Goal: Task Accomplishment & Management: Manage account settings

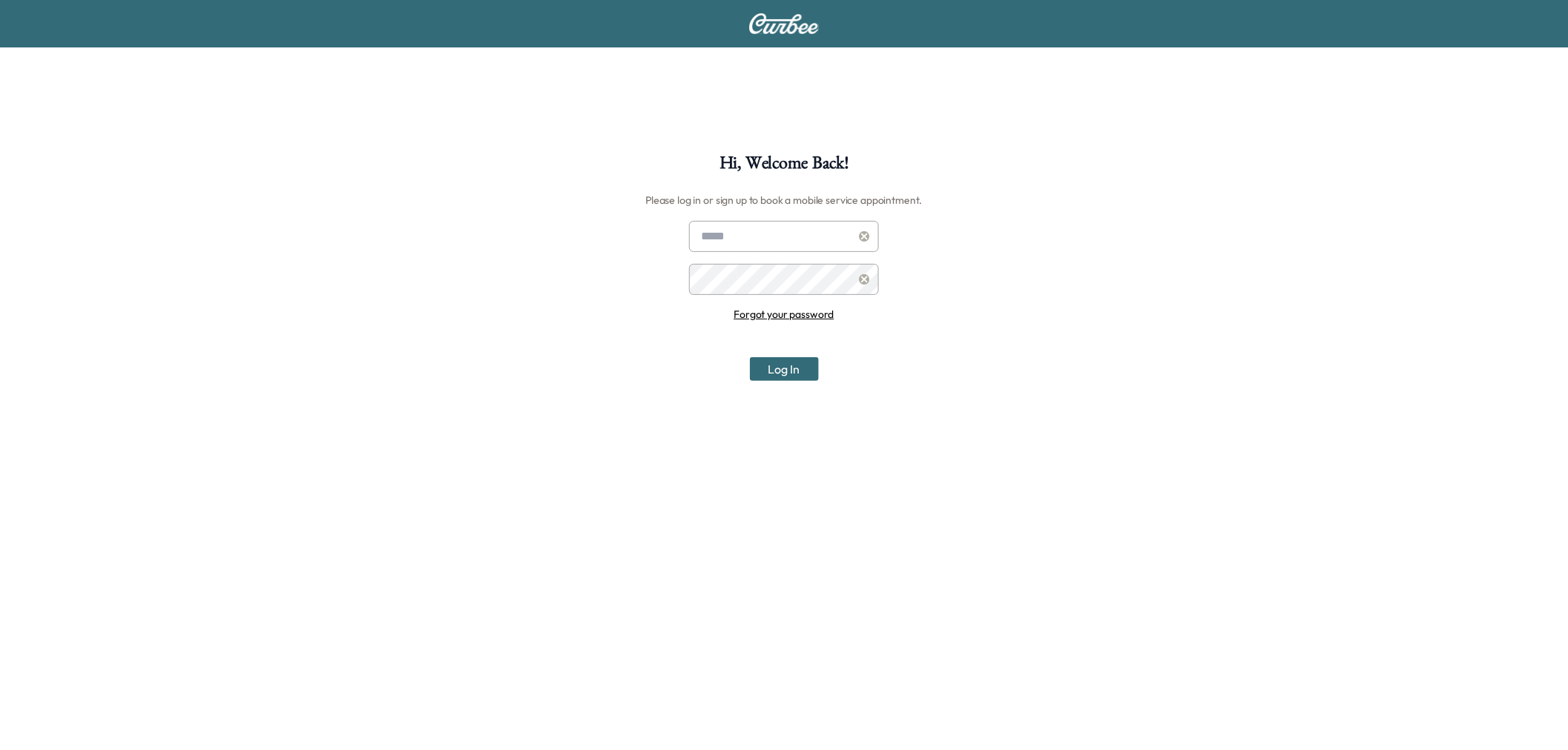
type input "**********"
click at [790, 374] on button "Log In" at bounding box center [784, 369] width 69 height 24
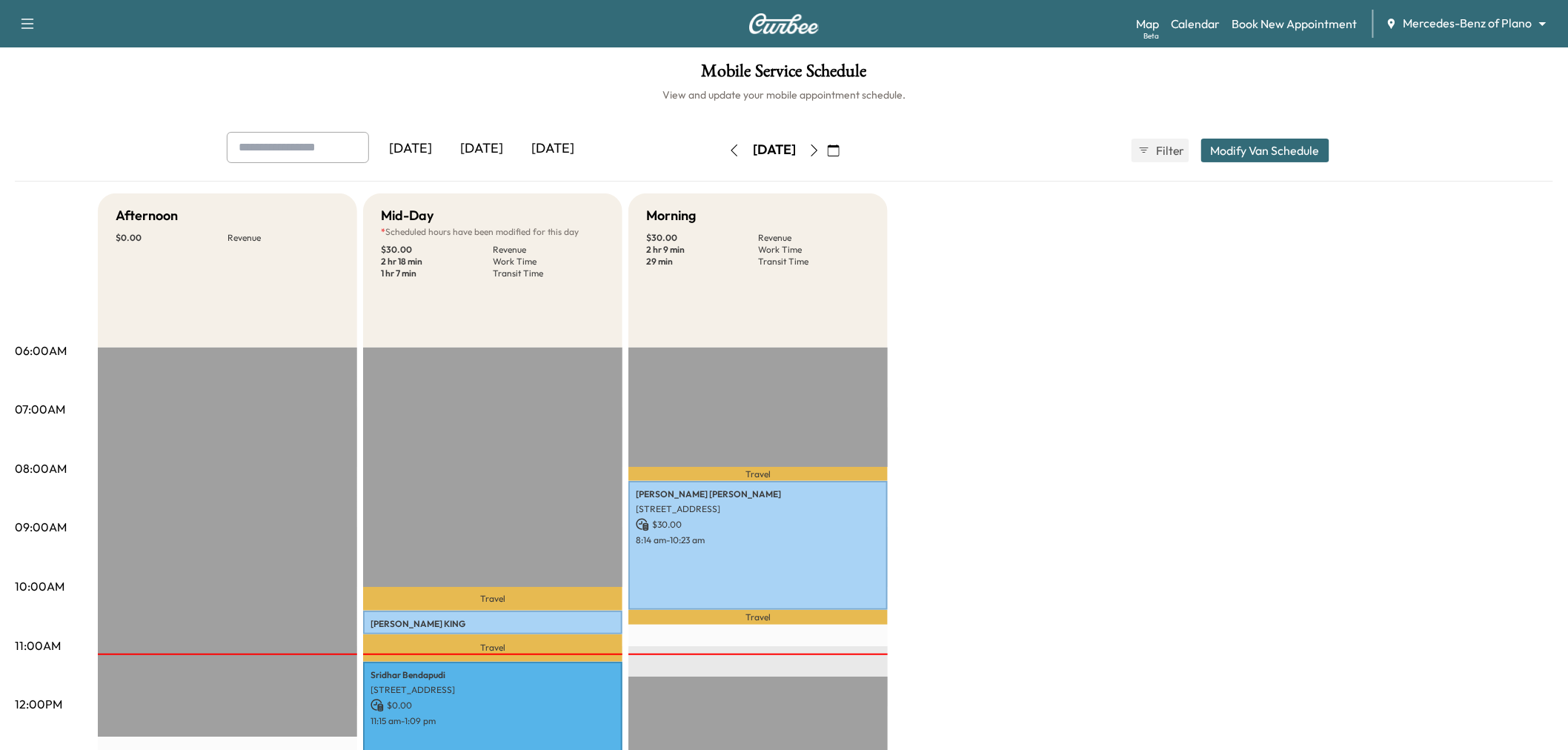
scroll to position [164, 0]
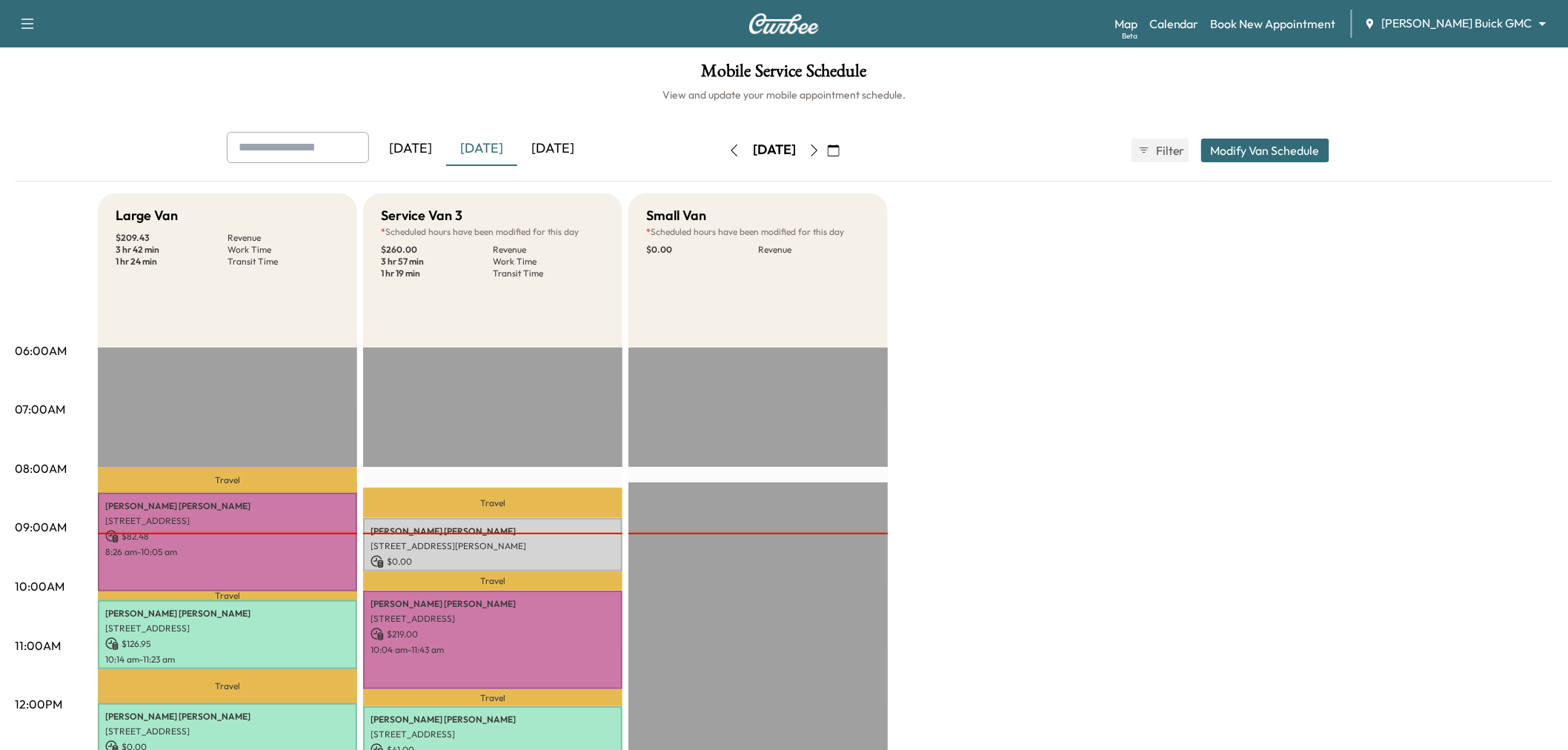
click at [489, 128] on div "Mobile Service Schedule View and update your mobile appointment schedule. [DATE…" at bounding box center [784, 683] width 1568 height 1272
click at [490, 138] on div "[DATE]" at bounding box center [482, 148] width 71 height 34
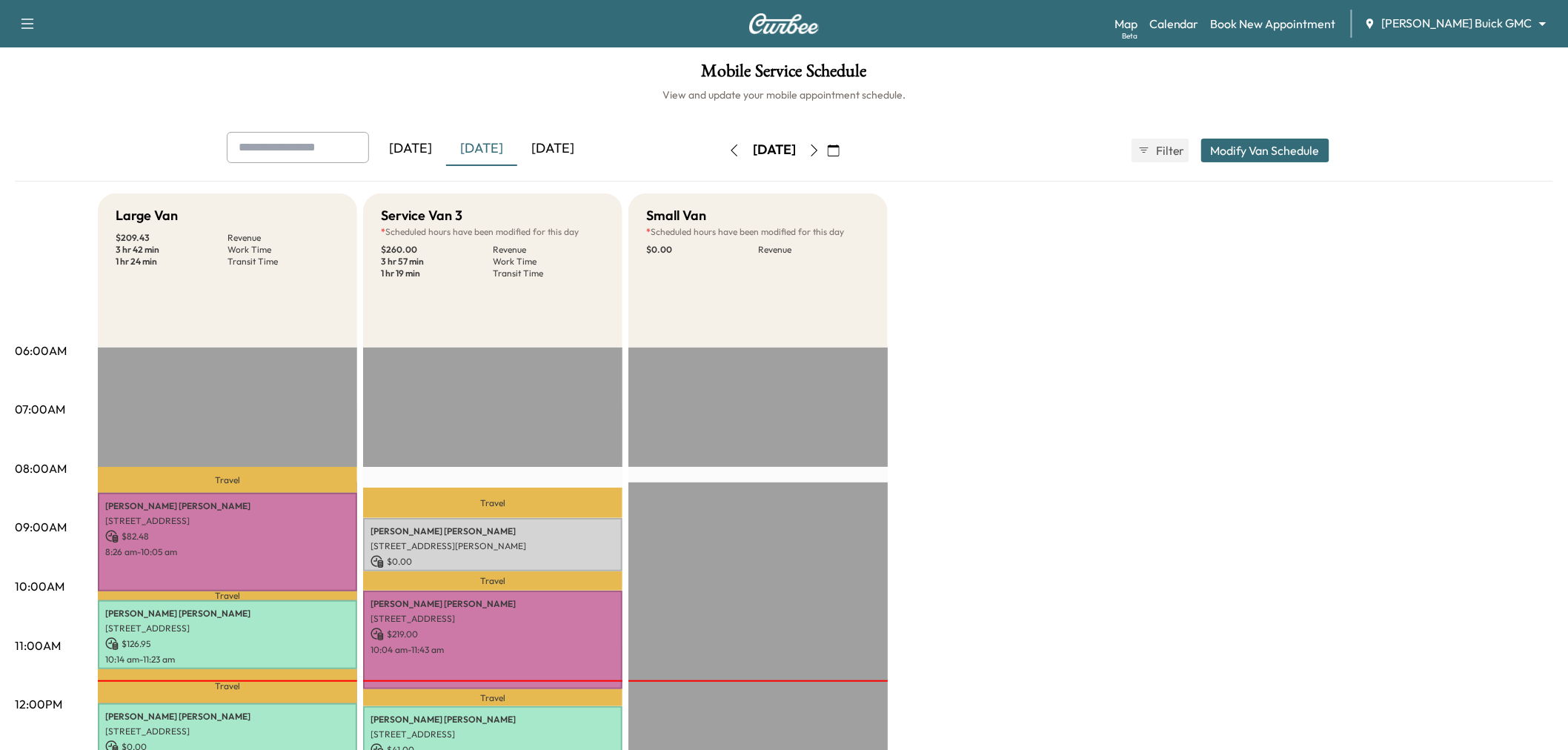
click at [490, 143] on div "[DATE]" at bounding box center [482, 148] width 71 height 34
click at [486, 152] on div "[DATE]" at bounding box center [482, 148] width 71 height 34
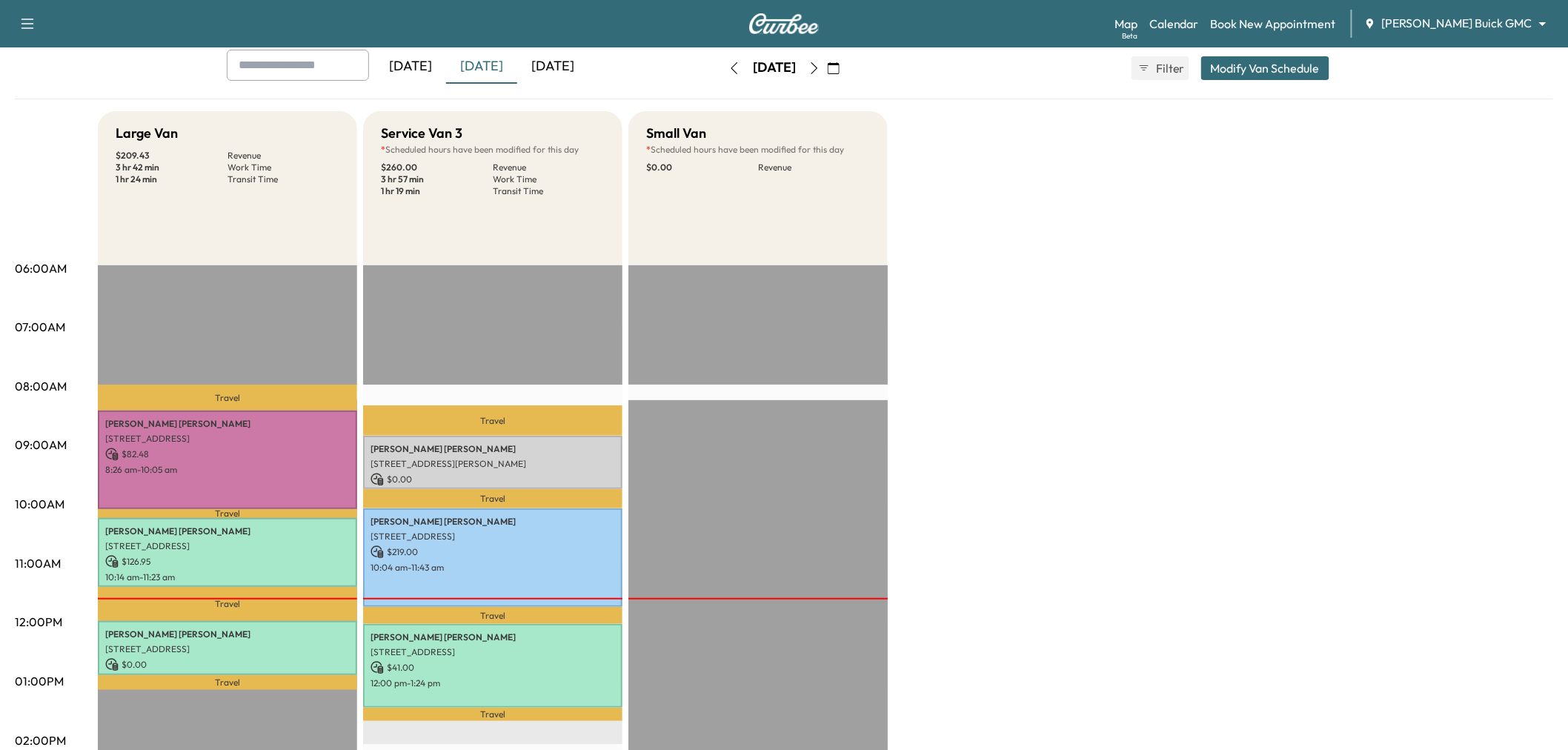
click at [820, 62] on icon "button" at bounding box center [814, 68] width 12 height 12
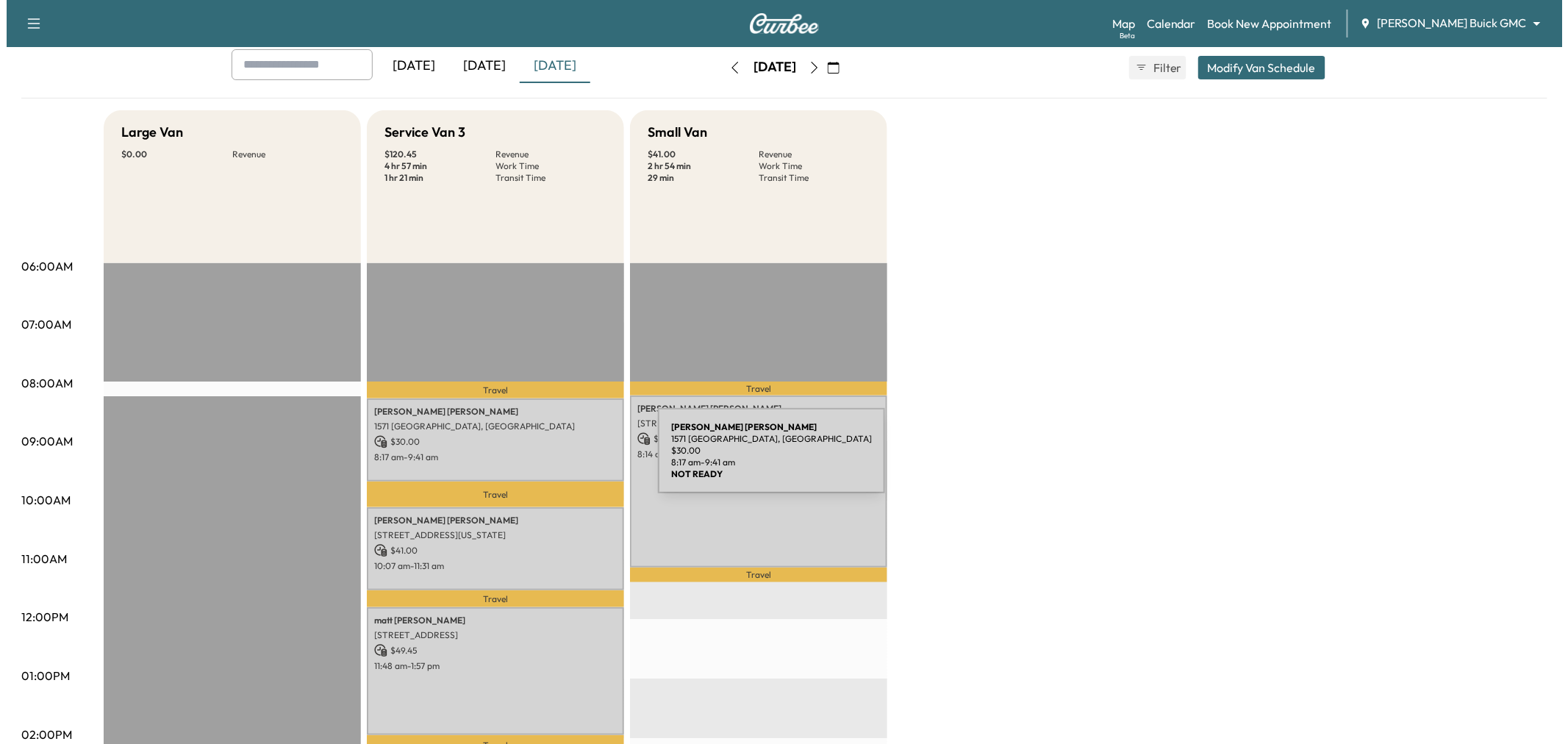
scroll to position [163, 0]
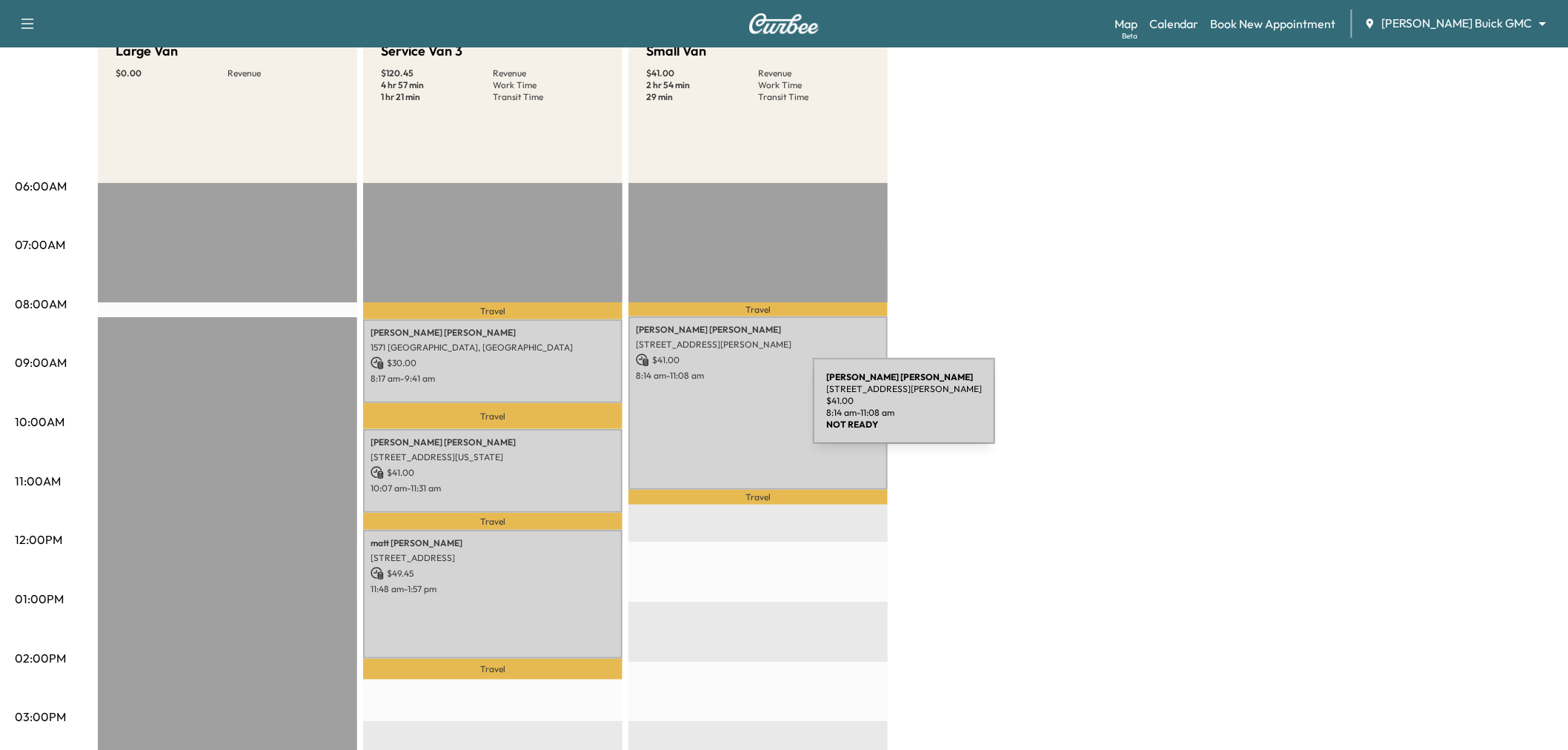
click at [702, 409] on div "[PERSON_NAME] [STREET_ADDRESS][PERSON_NAME] $ 41.00 8:14 am - 11:08 am" at bounding box center [757, 403] width 259 height 173
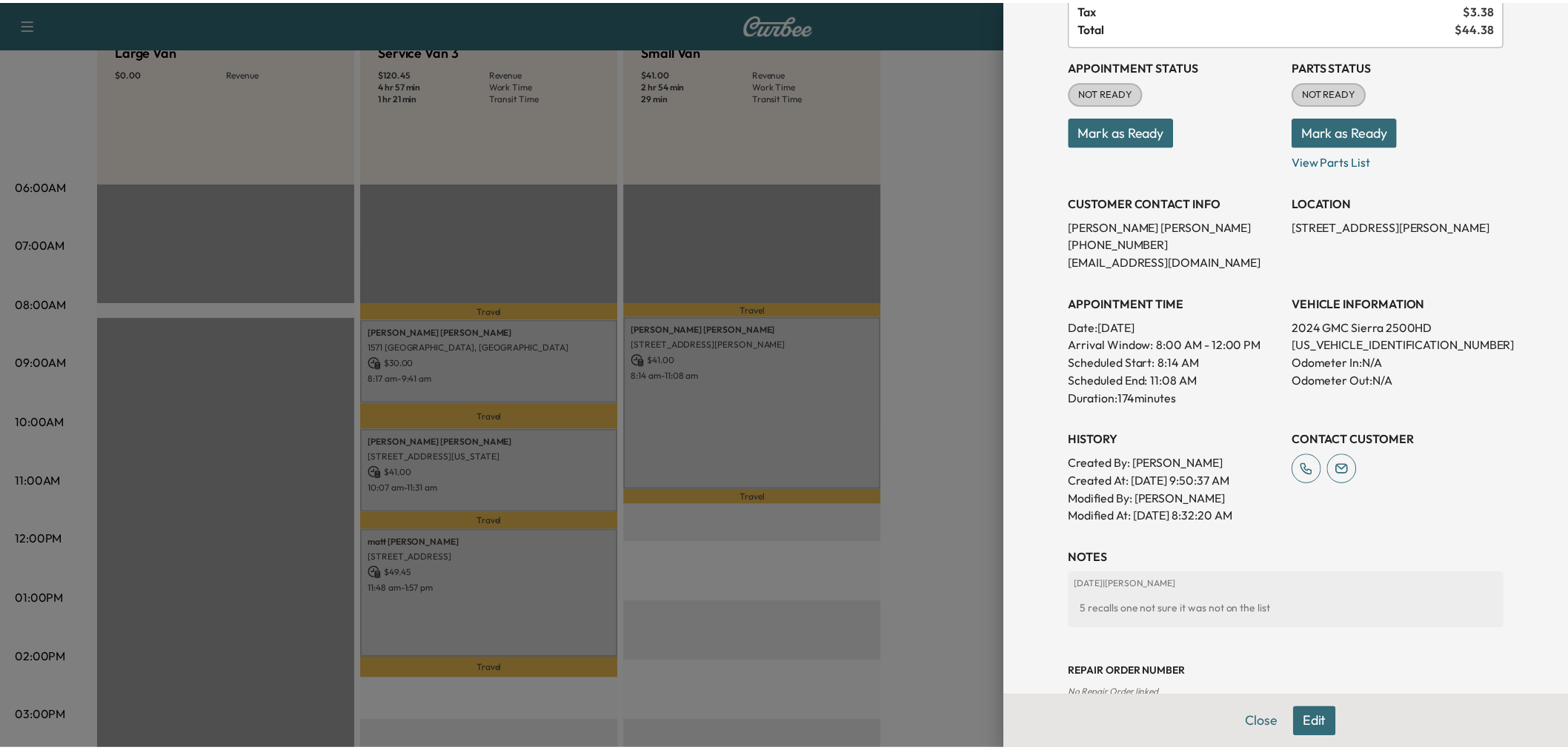
scroll to position [82, 0]
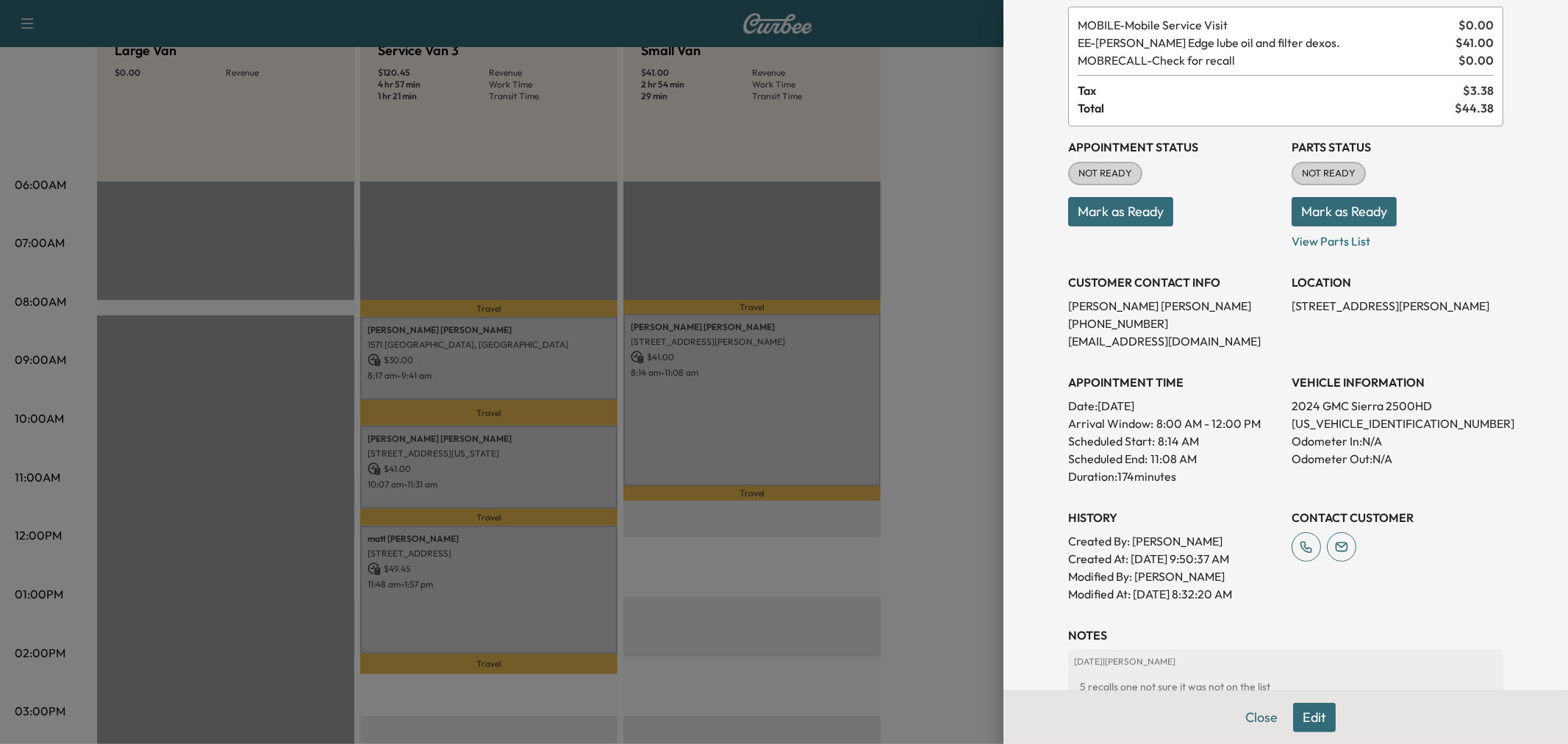
click at [867, 562] on div at bounding box center [784, 372] width 1568 height 744
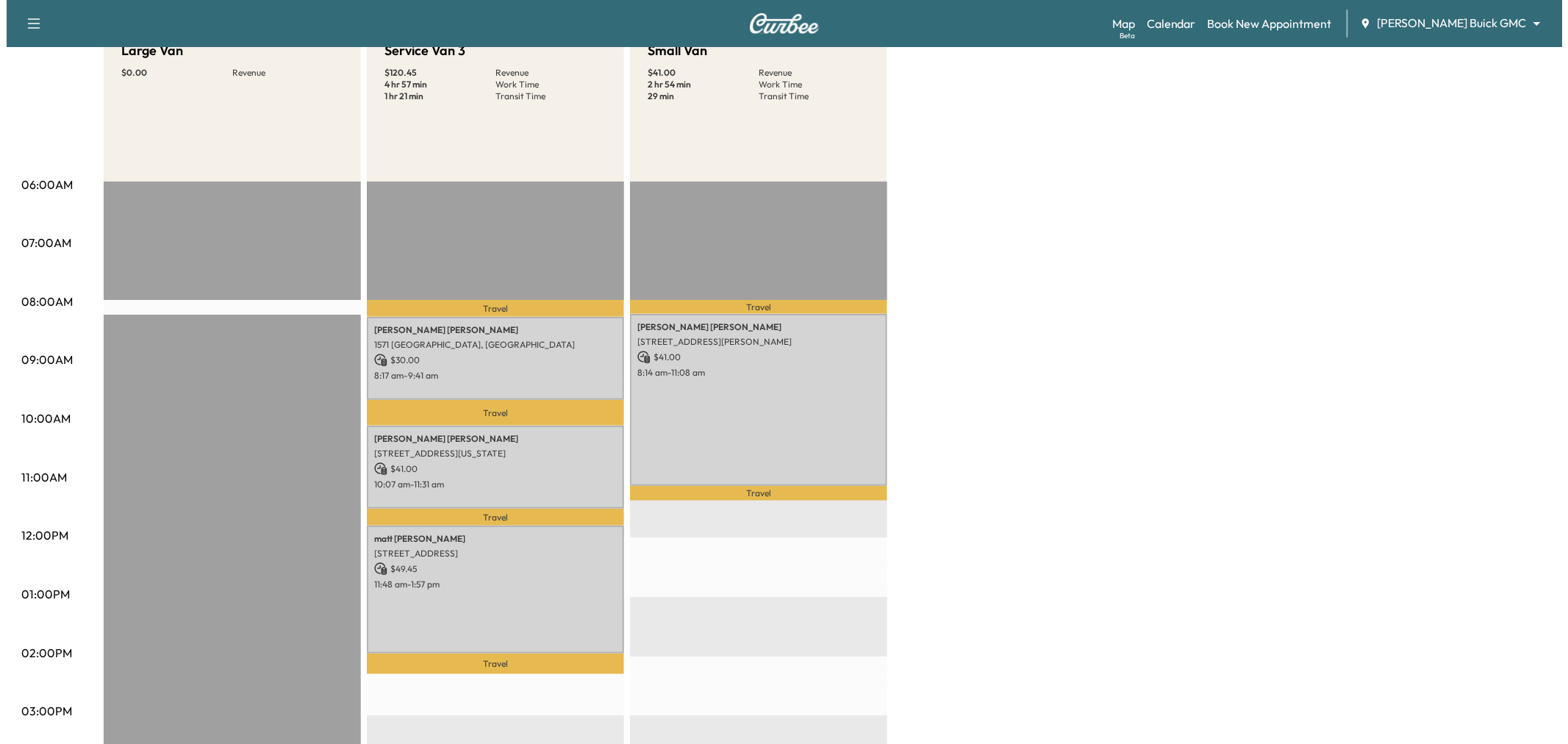
scroll to position [245, 0]
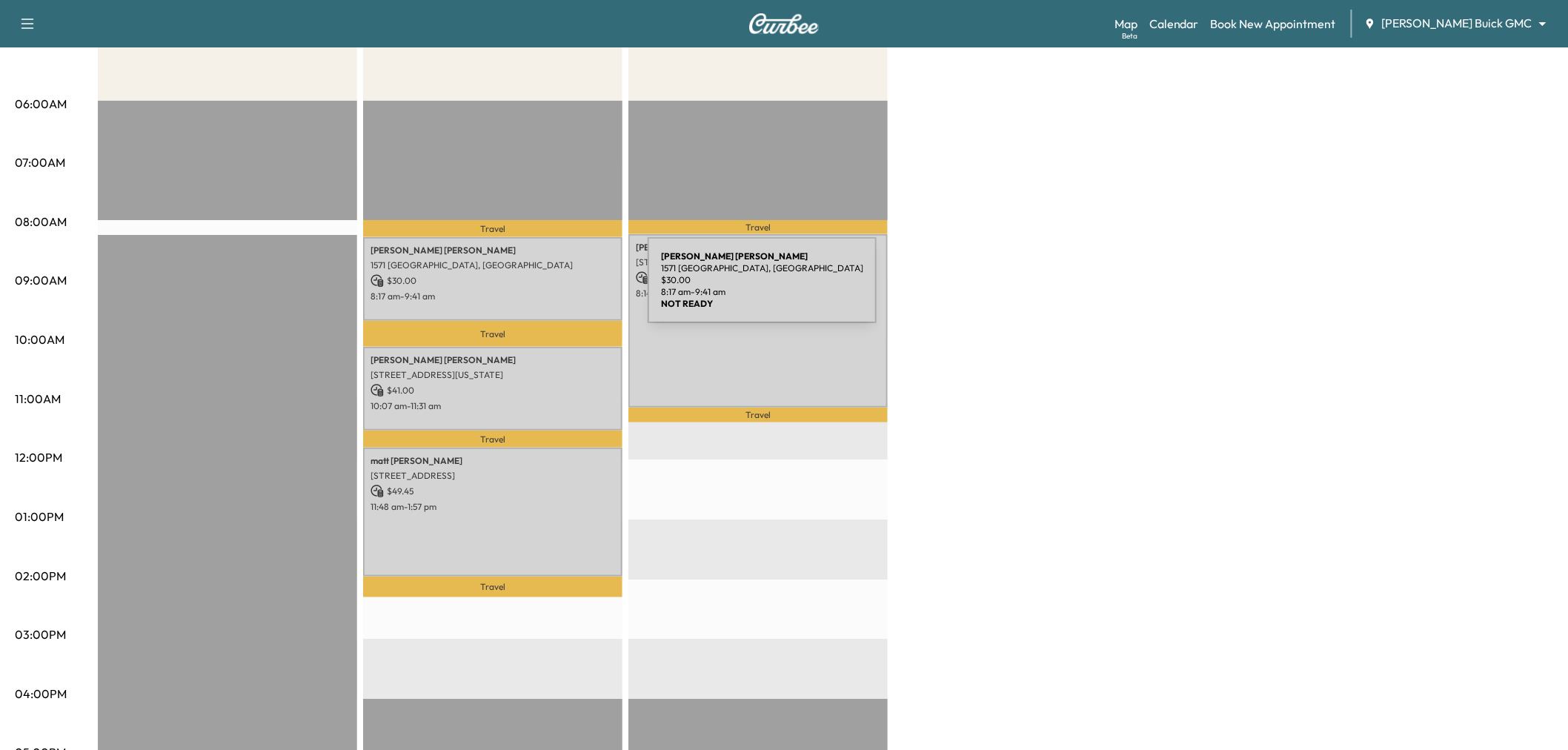
click at [536, 290] on p "8:17 am - 9:41 am" at bounding box center [492, 296] width 244 height 12
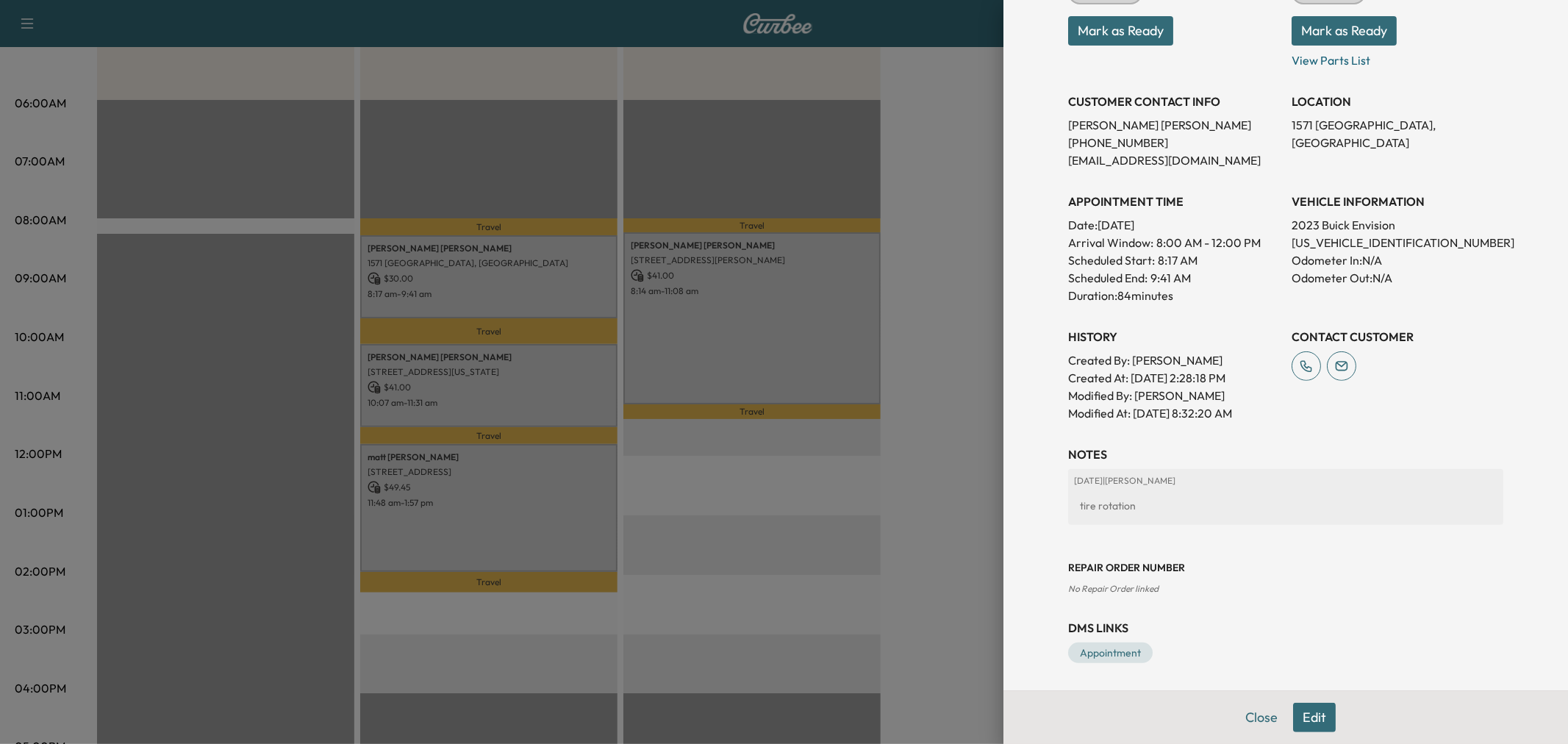
click at [567, 400] on div at bounding box center [784, 372] width 1568 height 744
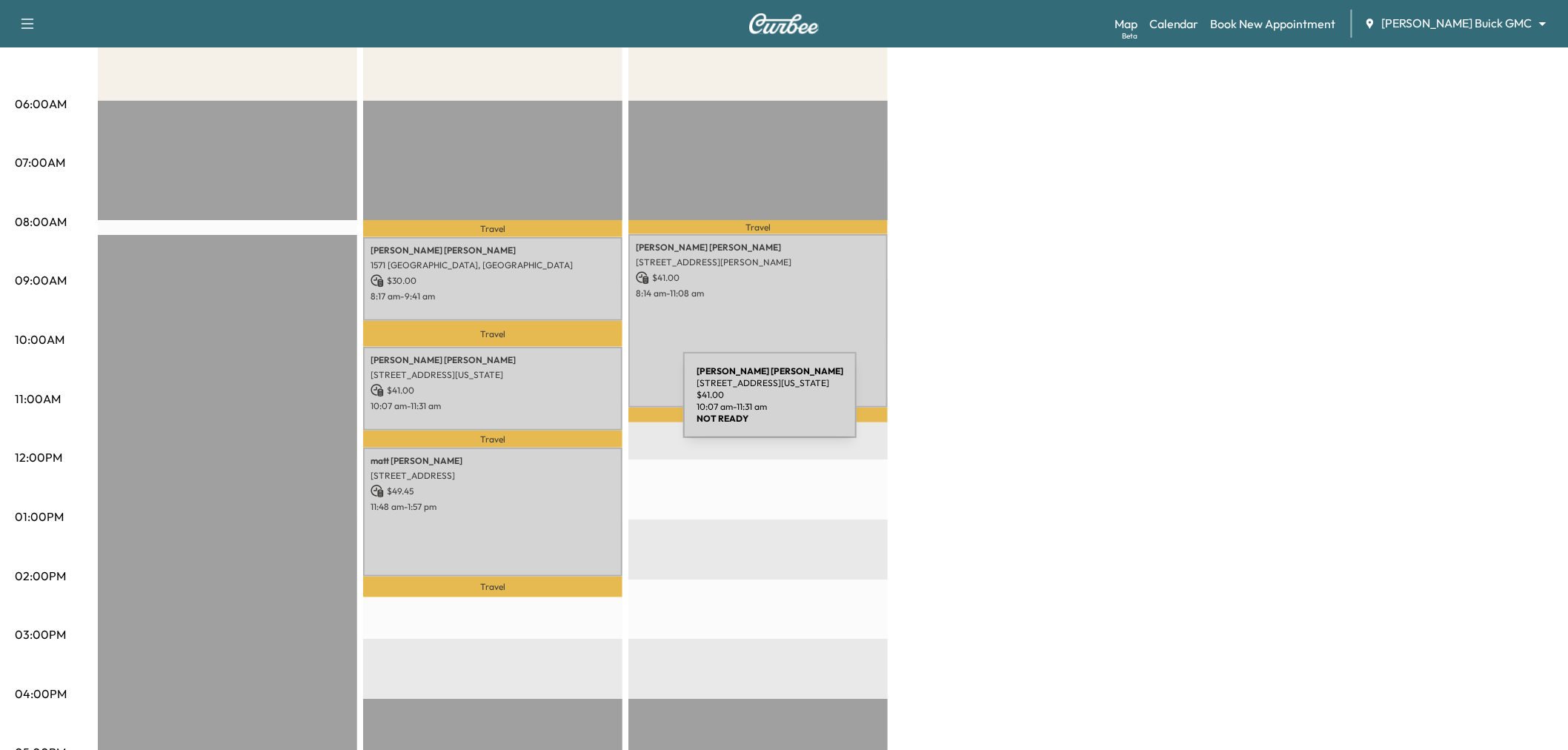
click at [572, 404] on p "10:07 am - 11:31 am" at bounding box center [492, 406] width 244 height 12
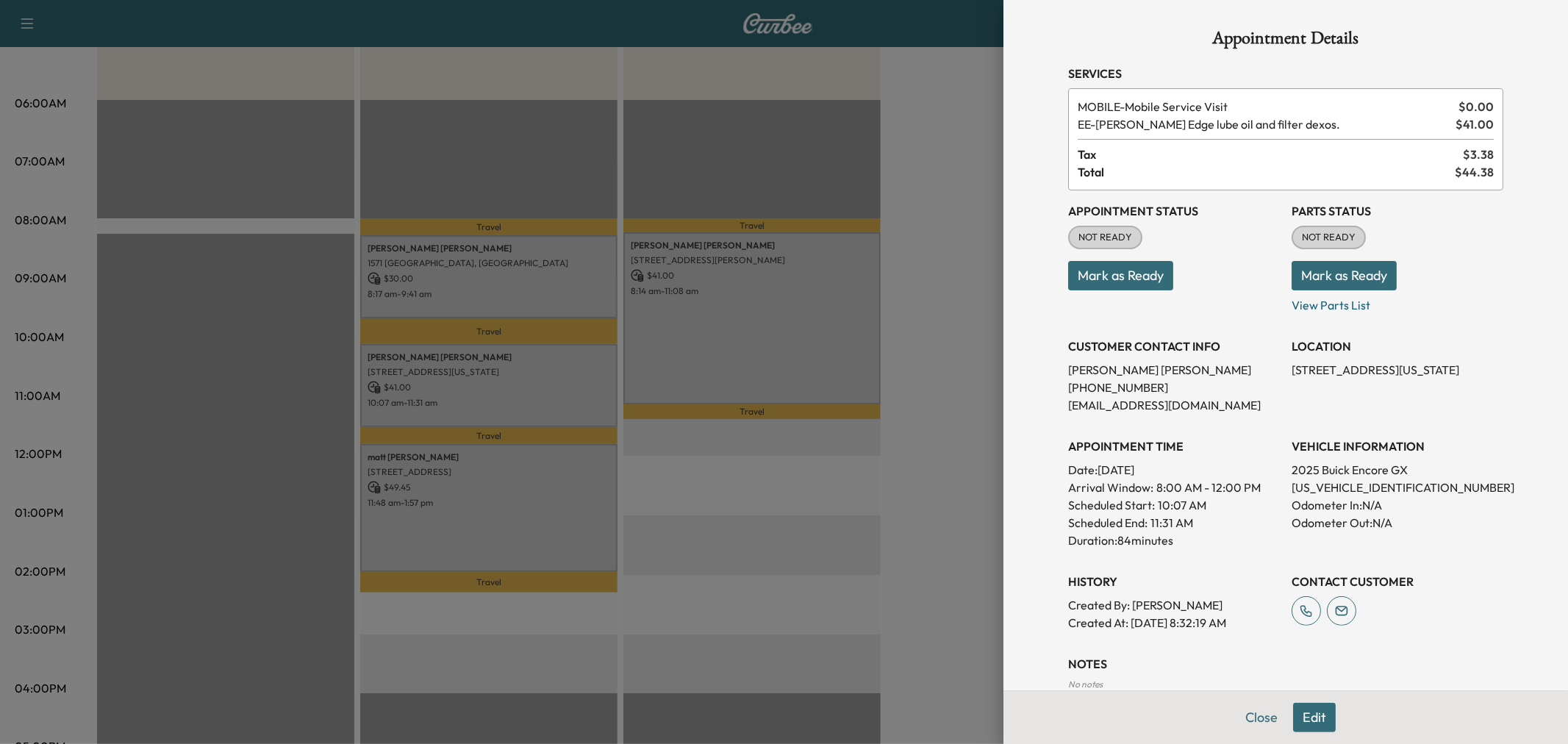
click at [506, 474] on div at bounding box center [784, 372] width 1568 height 744
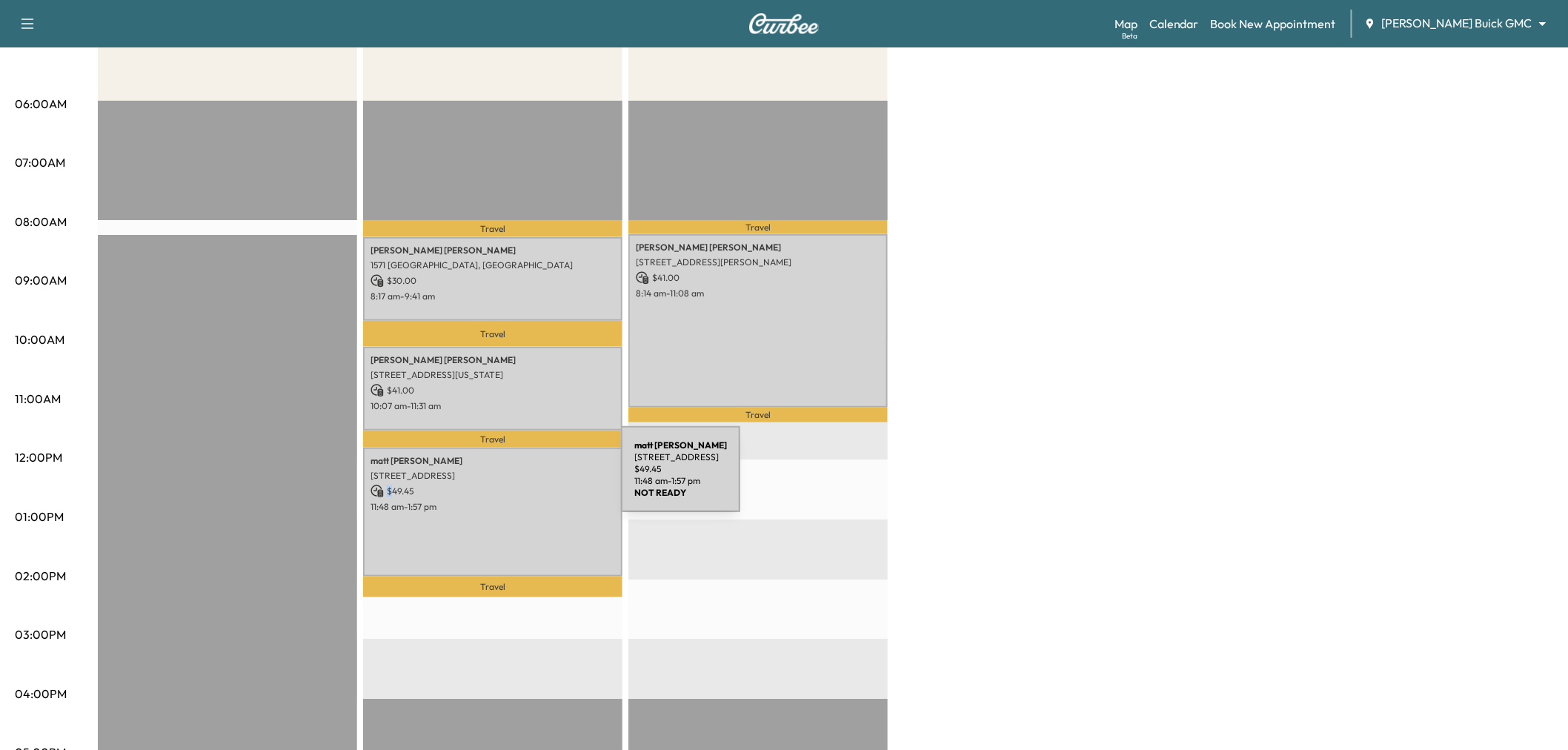
click at [510, 478] on div "[PERSON_NAME] [STREET_ADDRESS] $ 49.45 11:48 am - 1:57 pm" at bounding box center [492, 512] width 259 height 129
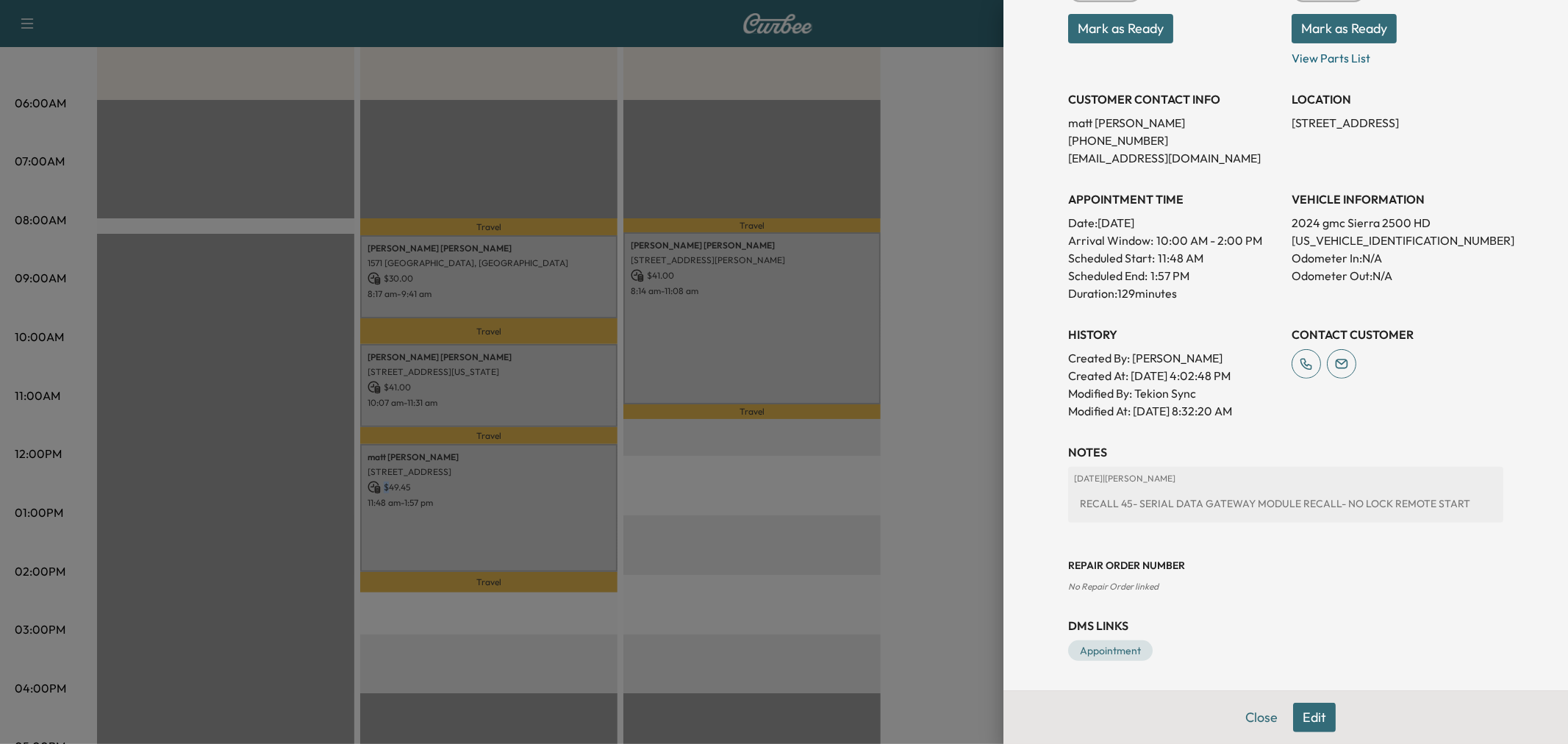
scroll to position [100, 0]
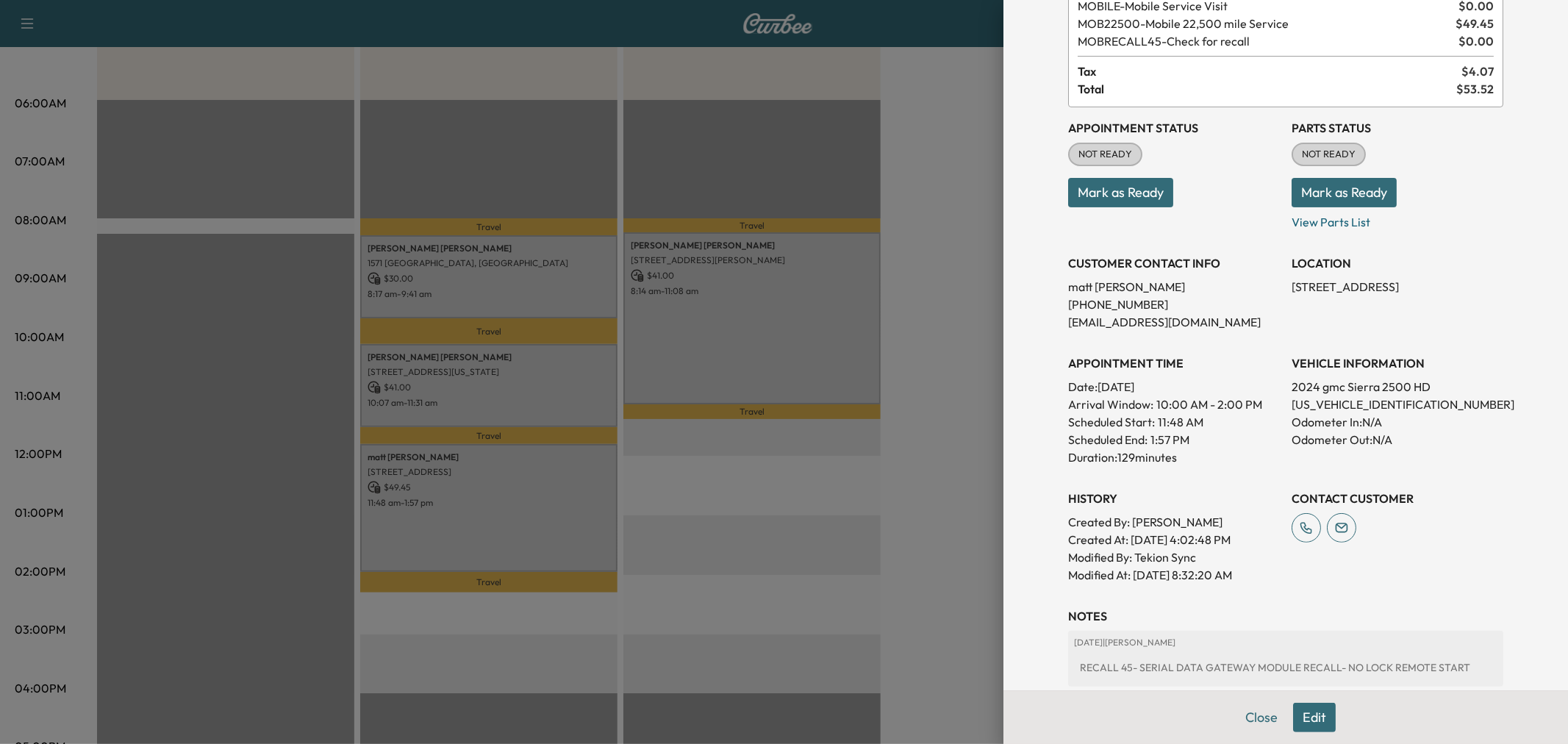
click at [501, 391] on div at bounding box center [784, 372] width 1568 height 744
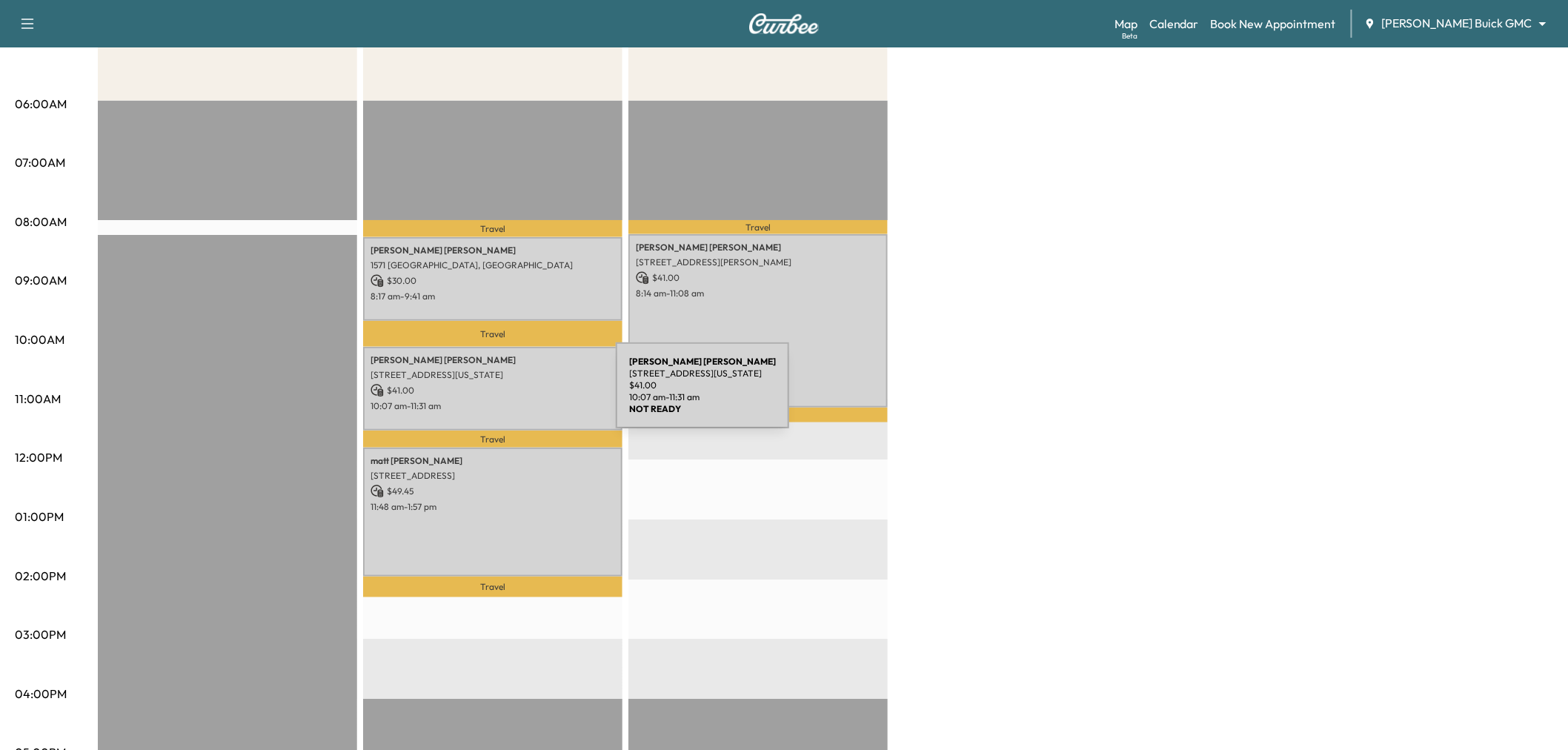
click at [505, 394] on div "[PERSON_NAME] [STREET_ADDRESS][US_STATE] $ 41.00 10:07 am - 11:31 am" at bounding box center [492, 388] width 259 height 84
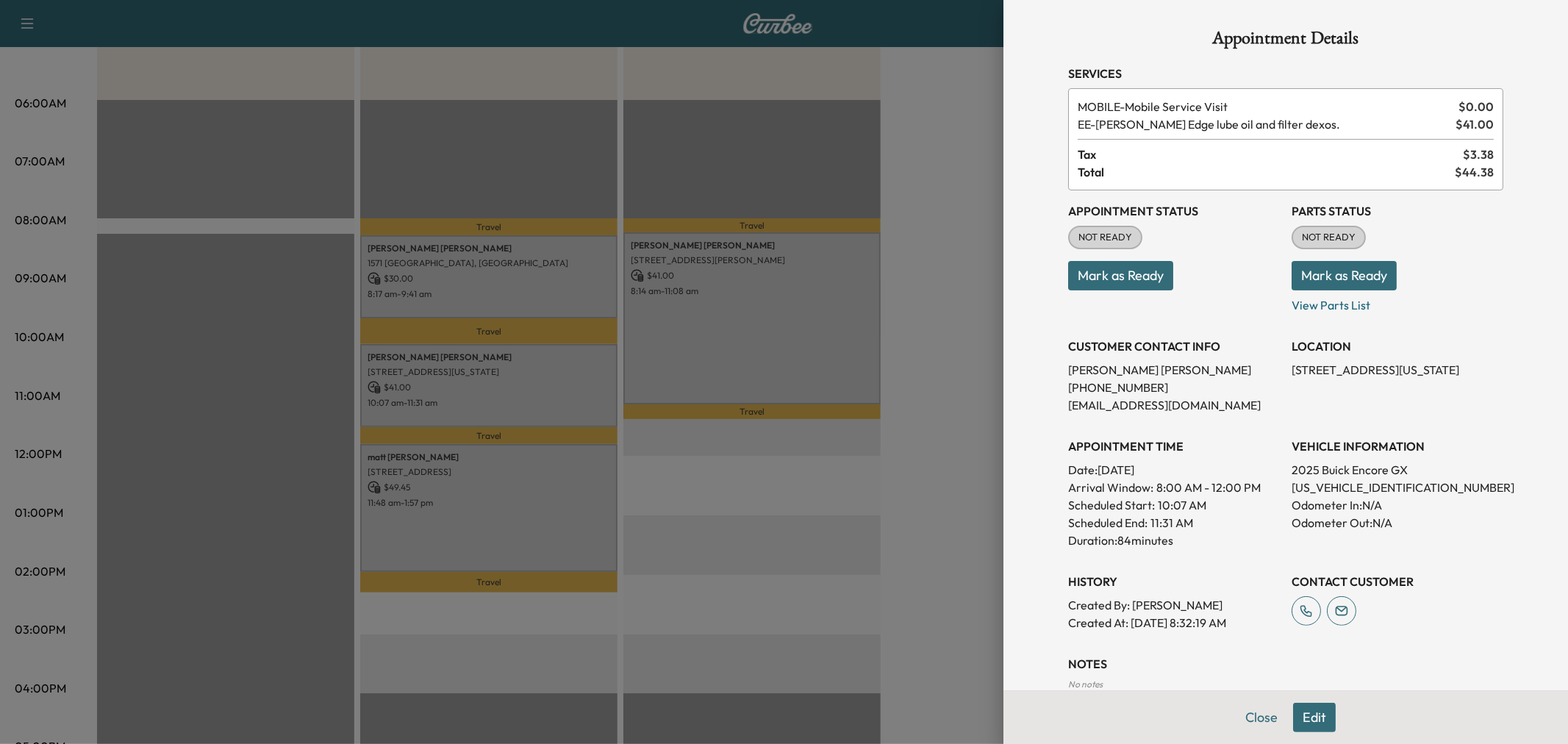
scroll to position [81, 0]
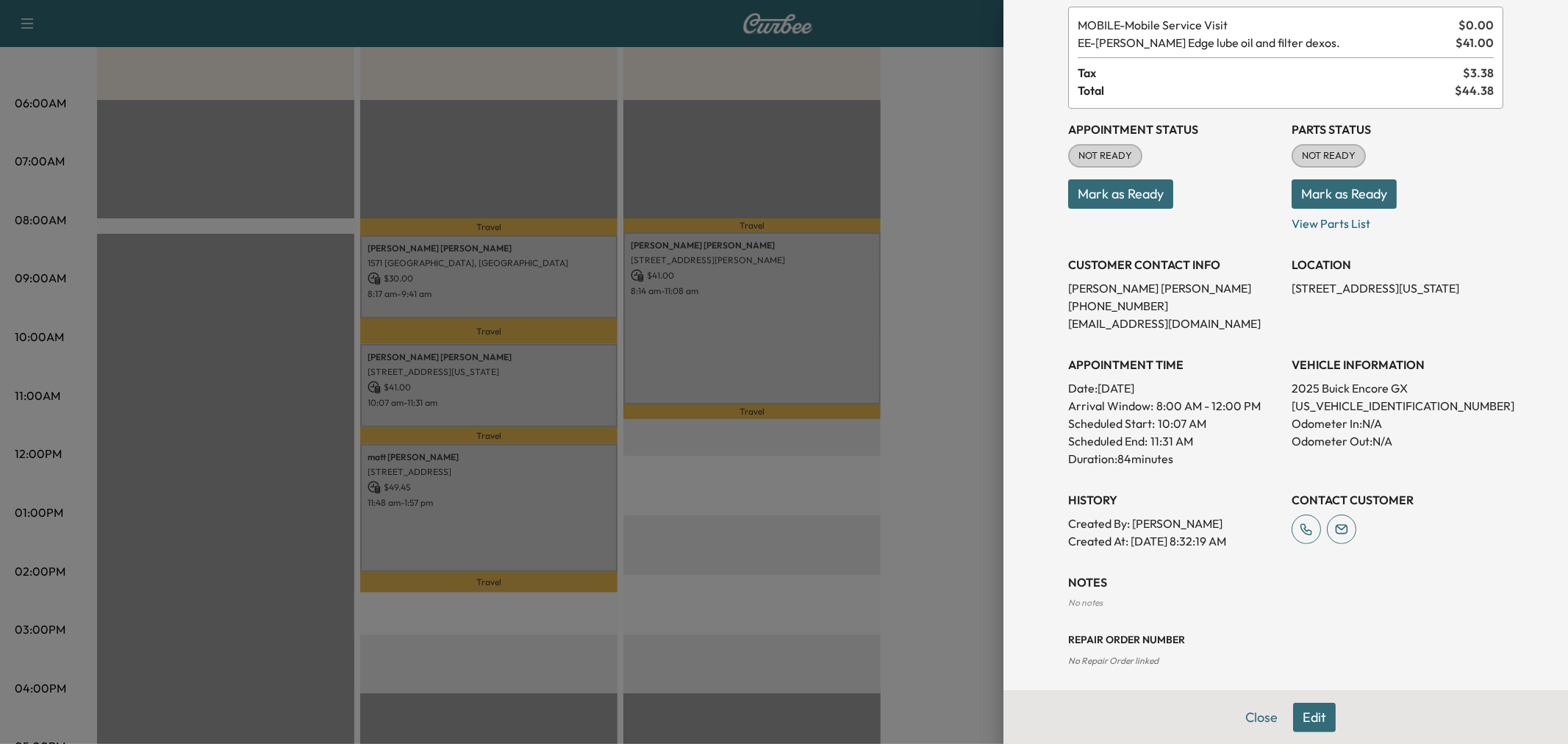
click at [898, 537] on div at bounding box center [784, 372] width 1568 height 744
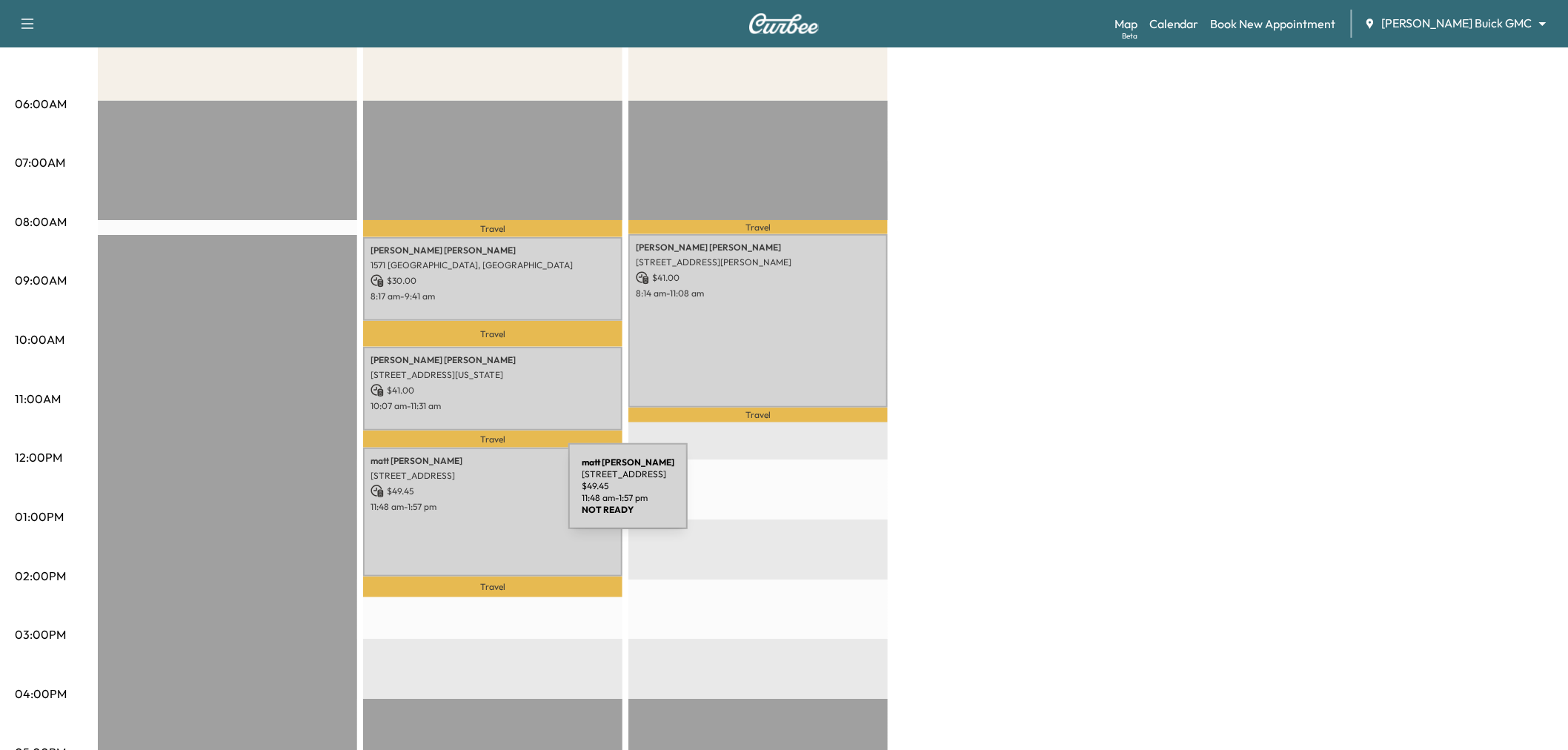
click at [457, 501] on p "11:48 am - 1:57 pm" at bounding box center [492, 506] width 244 height 12
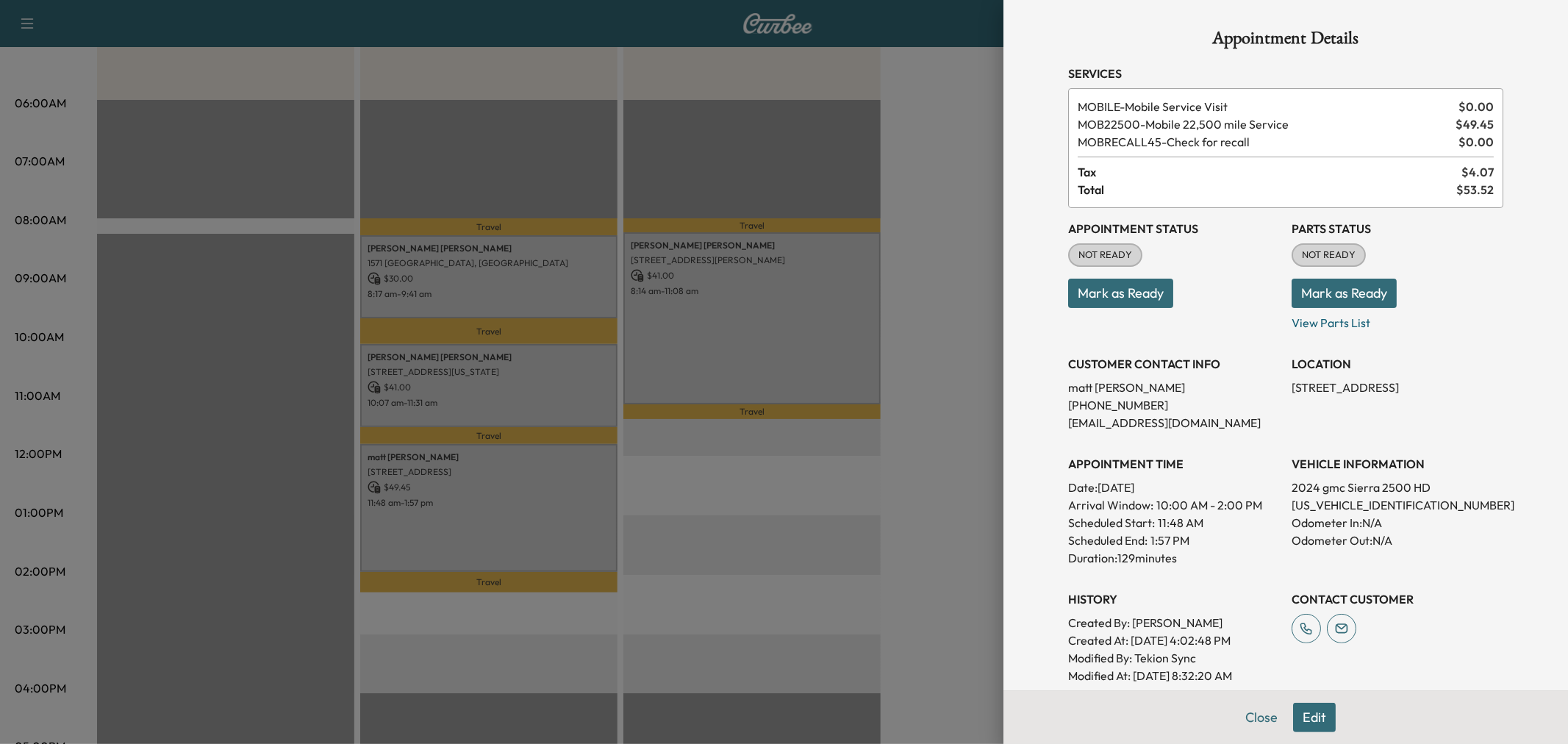
scroll to position [265, 0]
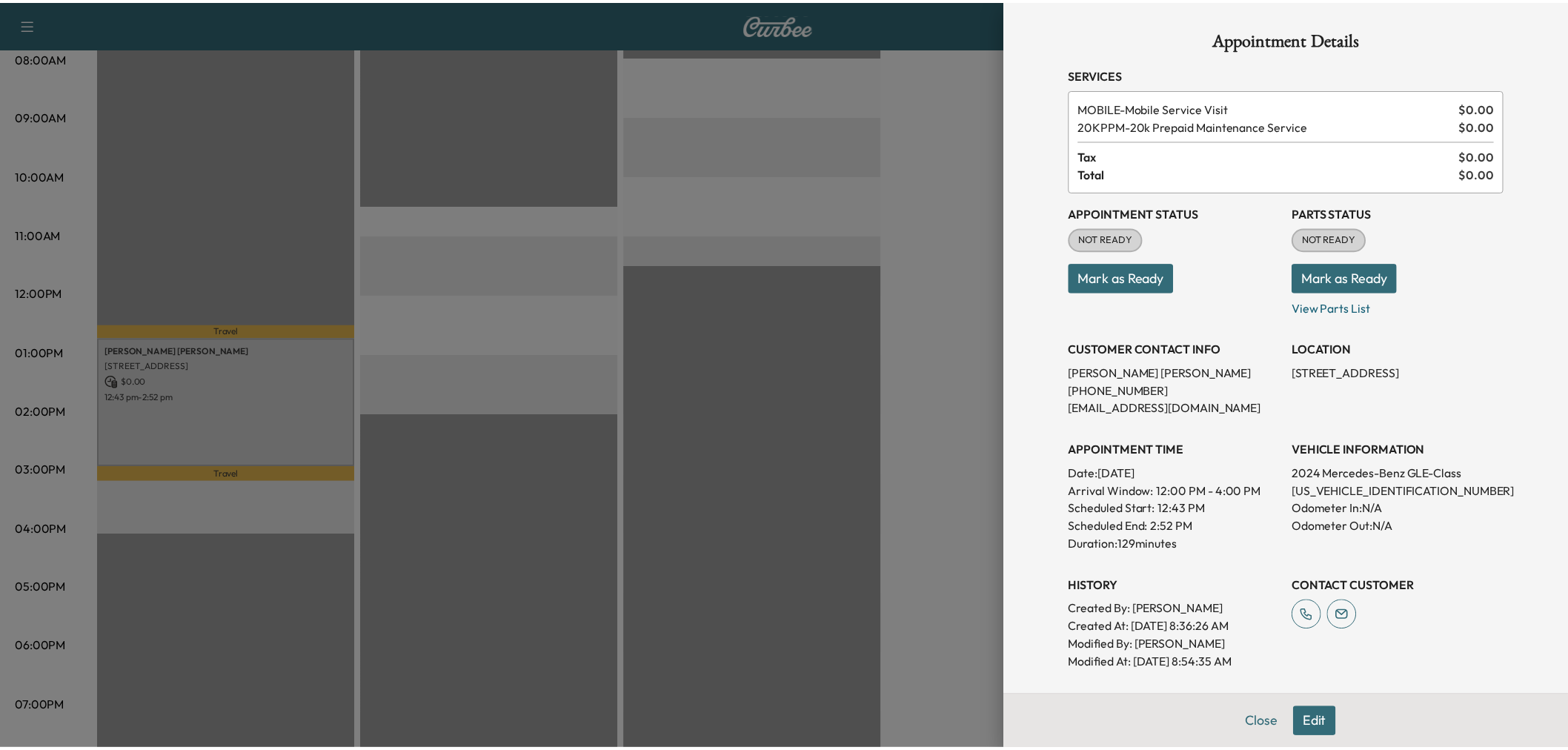
scroll to position [247, 0]
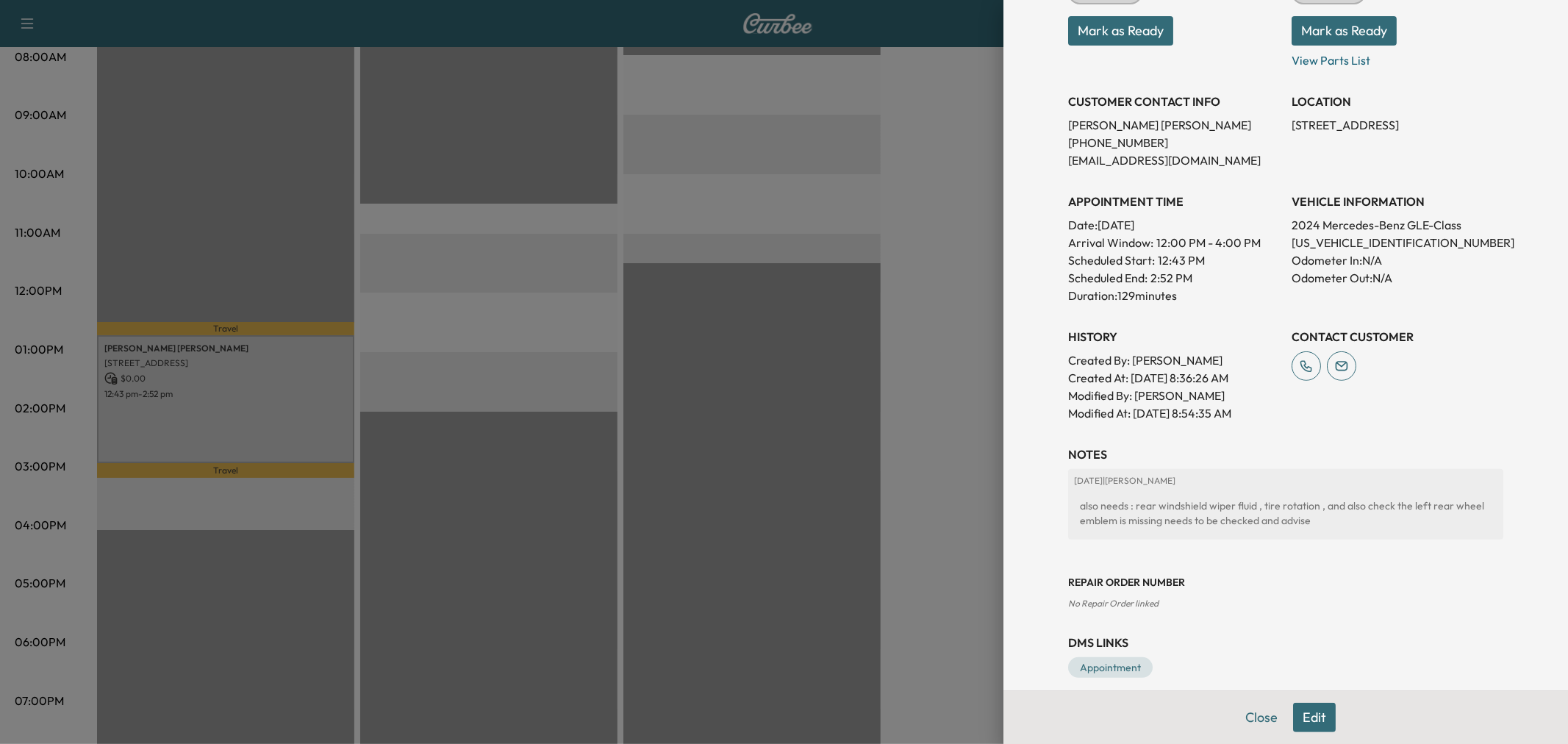
click at [530, 283] on div at bounding box center [784, 372] width 1568 height 744
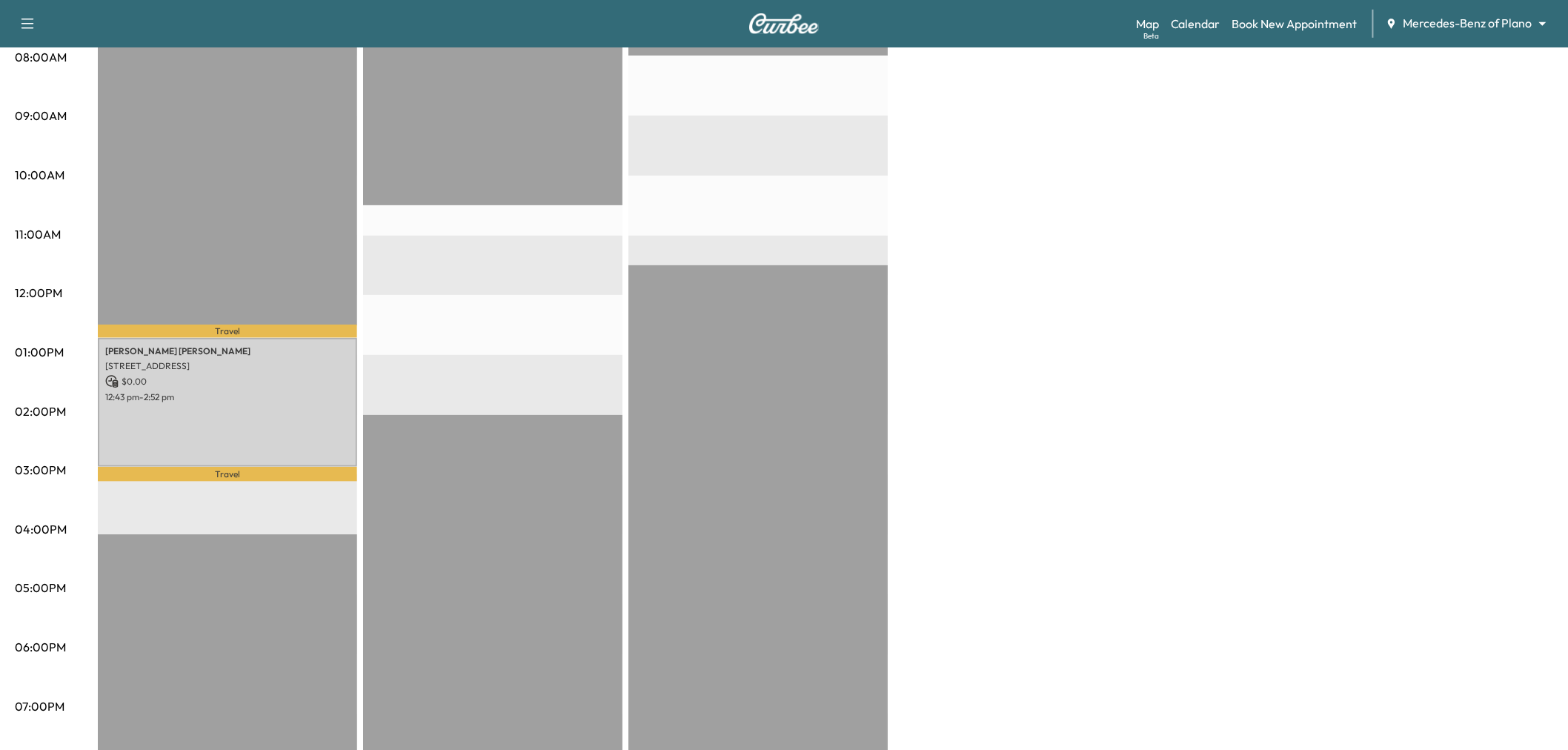
scroll to position [0, 0]
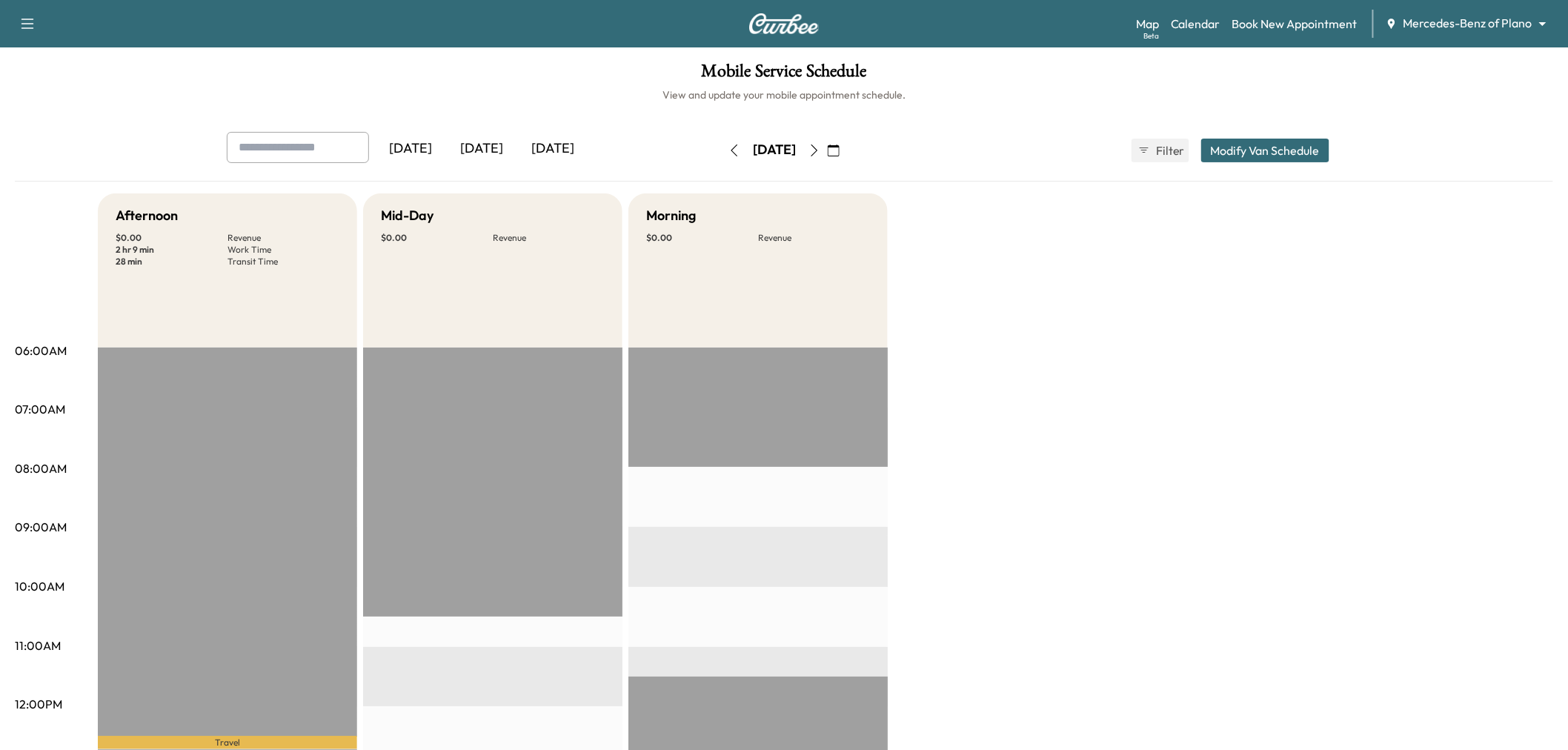
click at [472, 143] on div "[DATE]" at bounding box center [482, 148] width 71 height 34
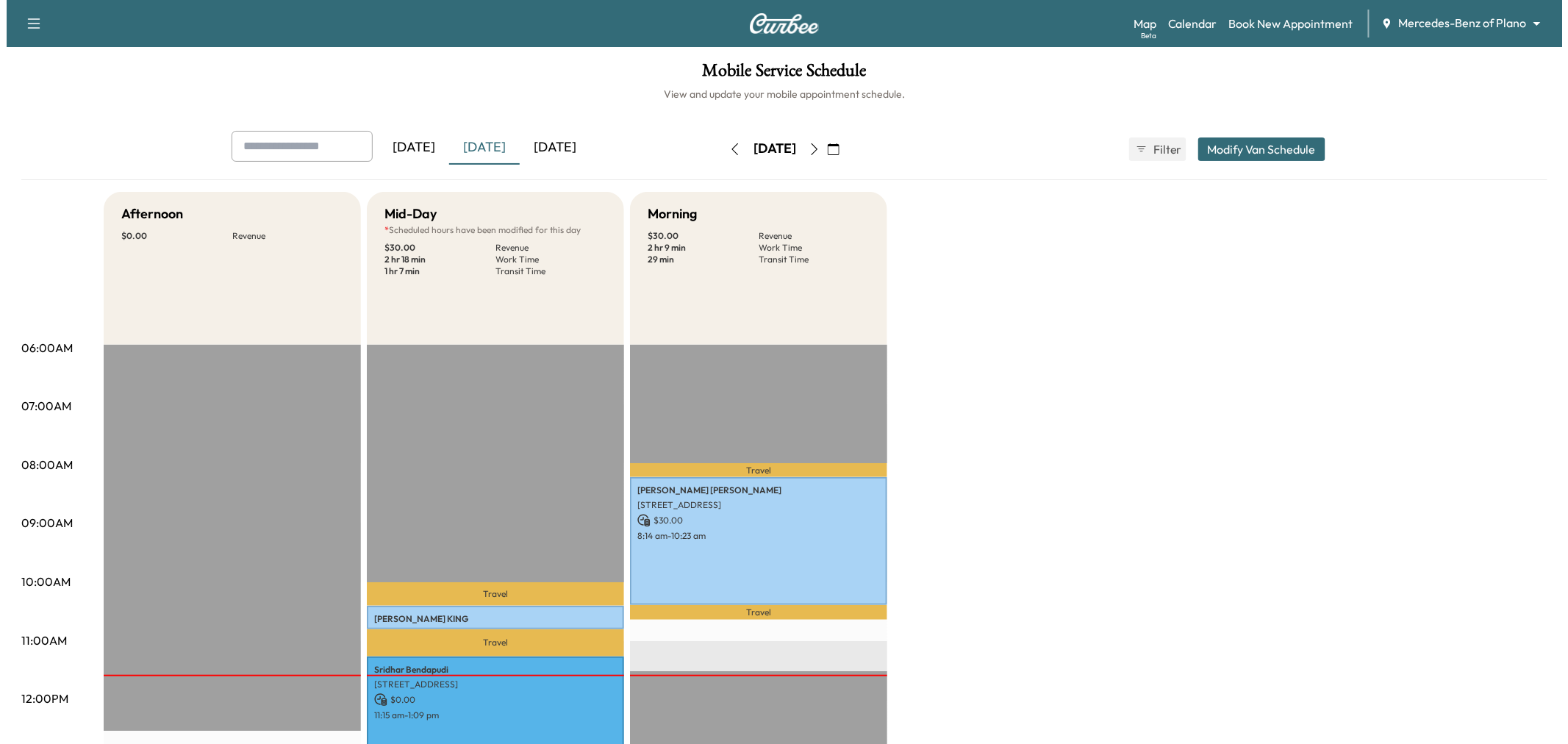
scroll to position [163, 0]
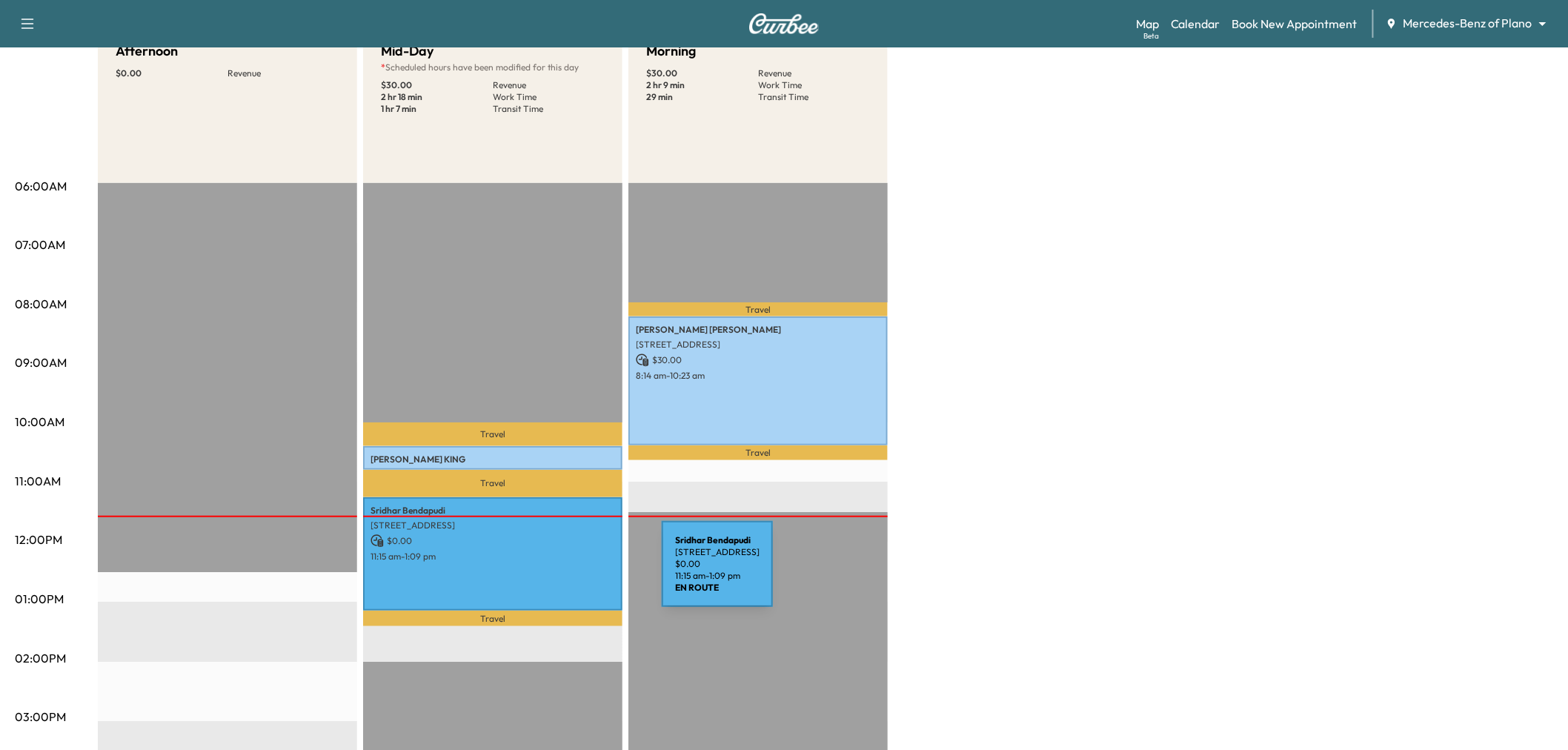
click at [550, 573] on div "Sridhar Bendapudi 2452 Deer Horn Dr, Plano, TX 75025, USA $ 0.00 11:15 am - 1:0…" at bounding box center [492, 554] width 259 height 114
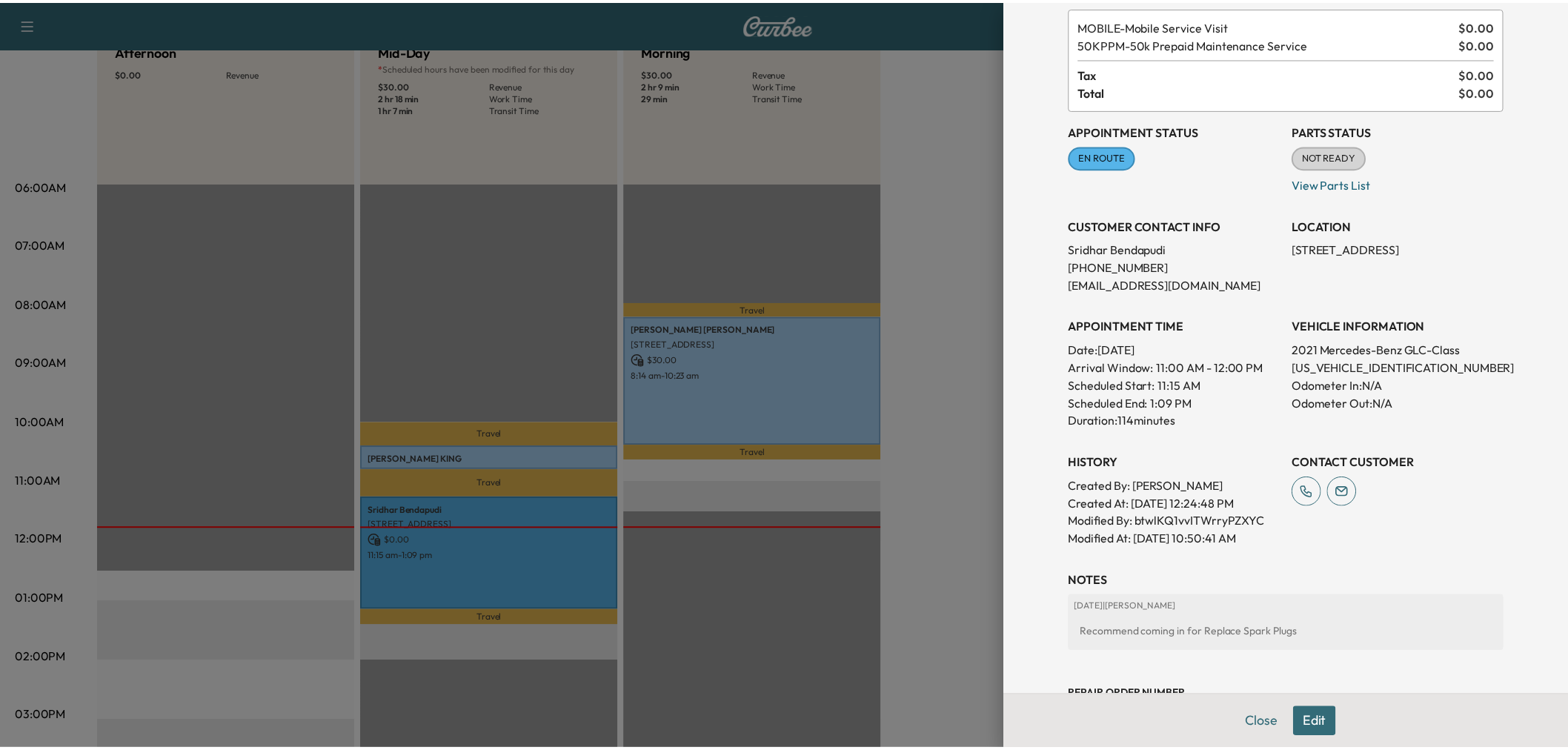
scroll to position [0, 0]
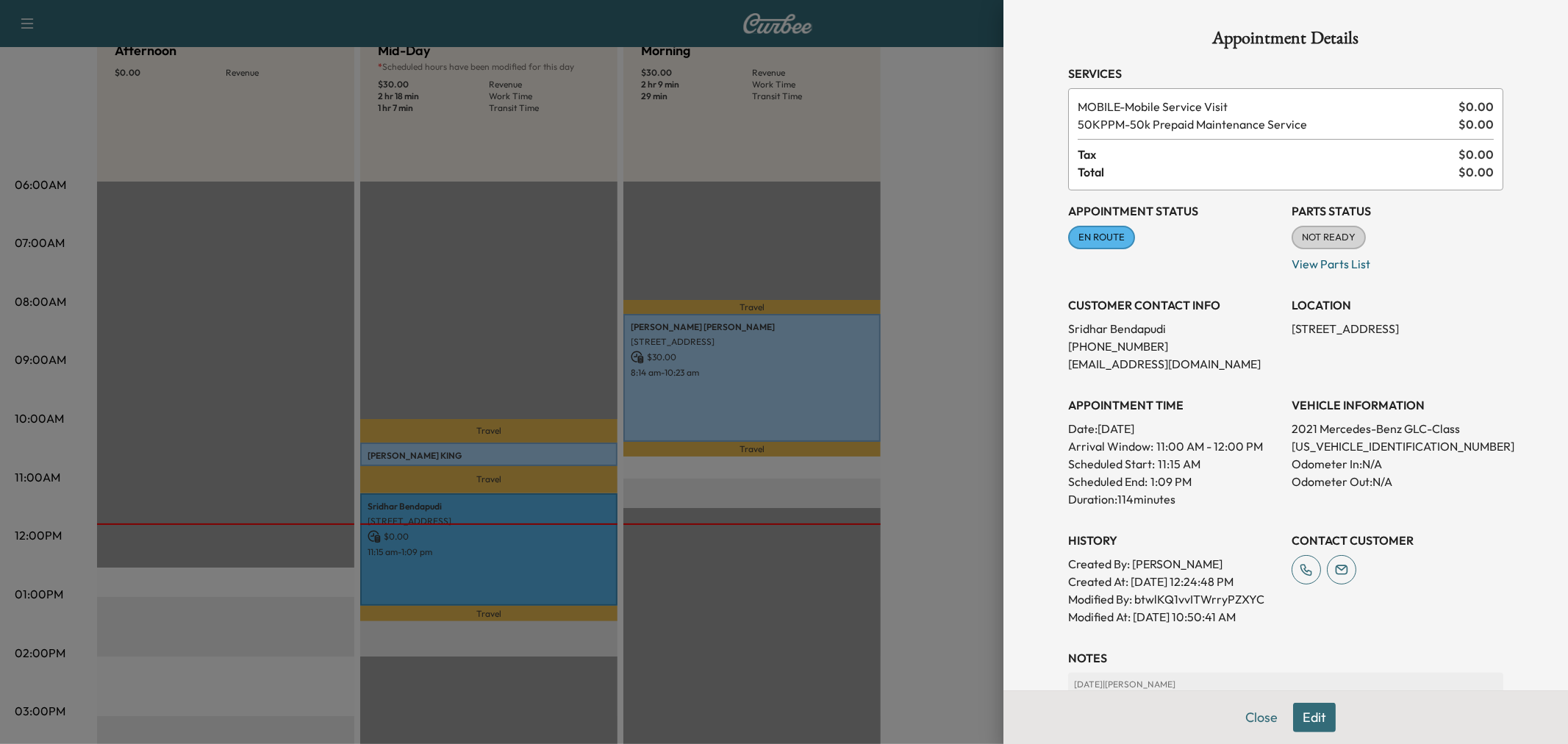
click at [946, 285] on div at bounding box center [784, 372] width 1568 height 744
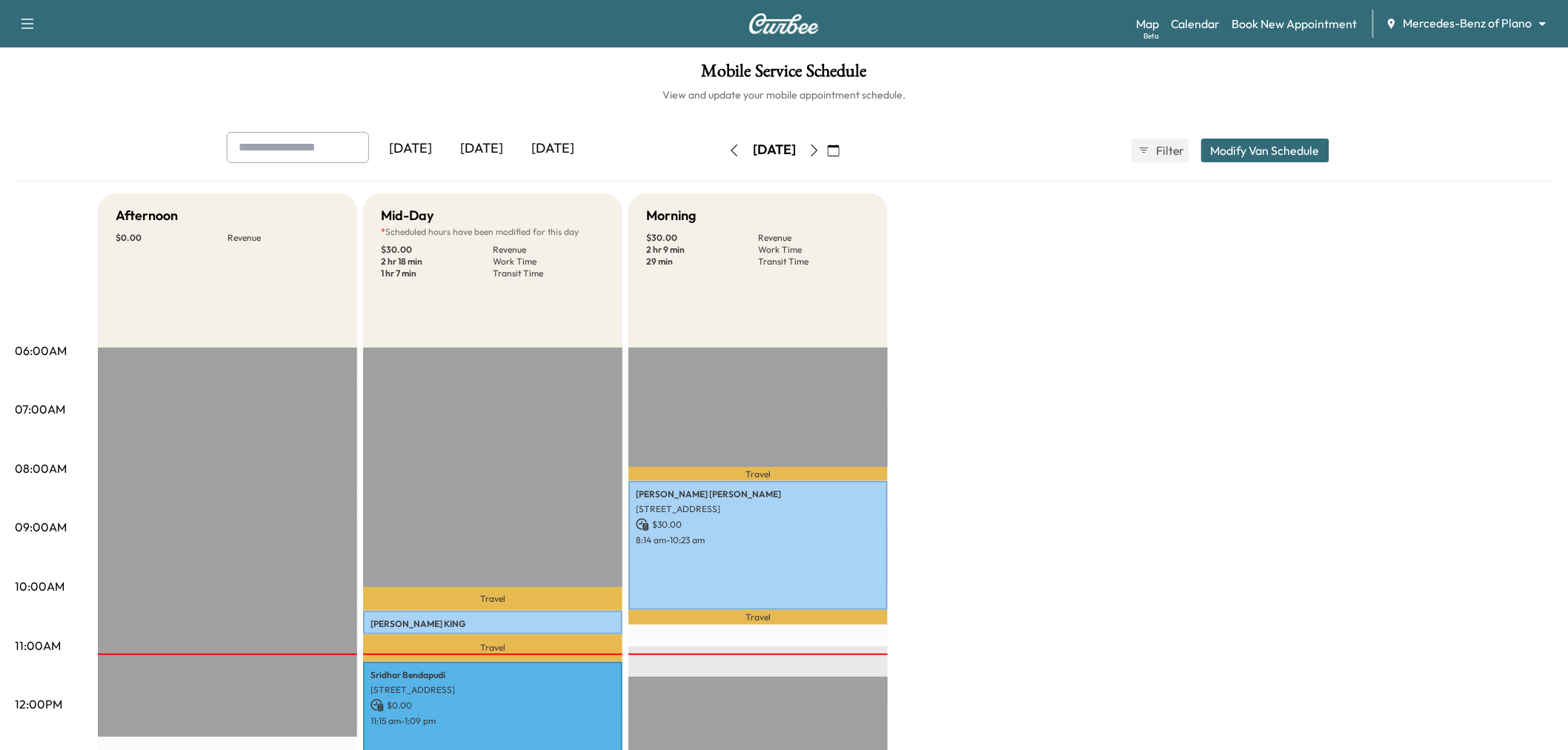
click at [1492, 31] on body "Support Log Out Map Beta Calendar Book New Appointment Mercedes-Benz of Plano *…" at bounding box center [784, 375] width 1568 height 750
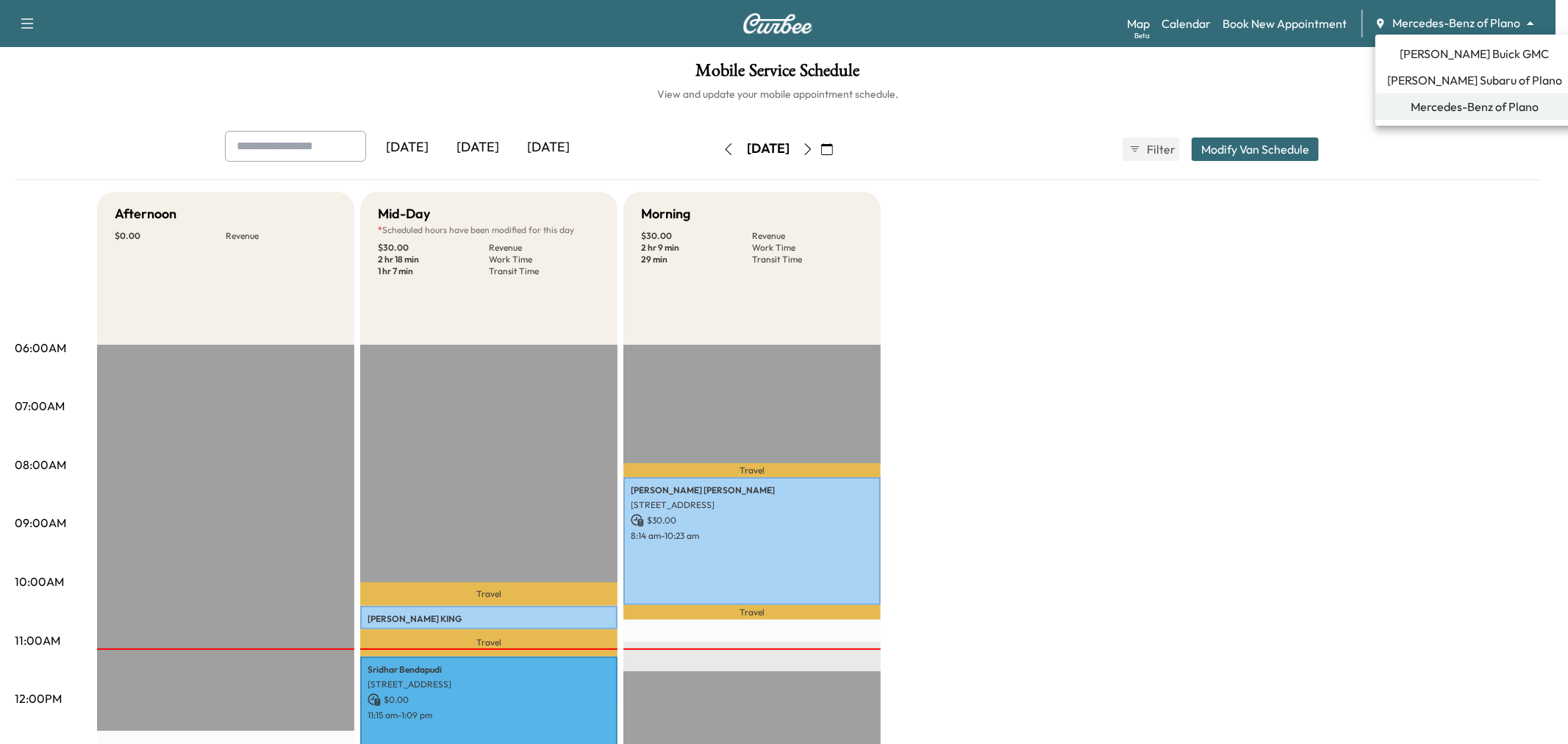
click at [1467, 81] on span "Ewing Subaru of Plano" at bounding box center [1474, 80] width 175 height 17
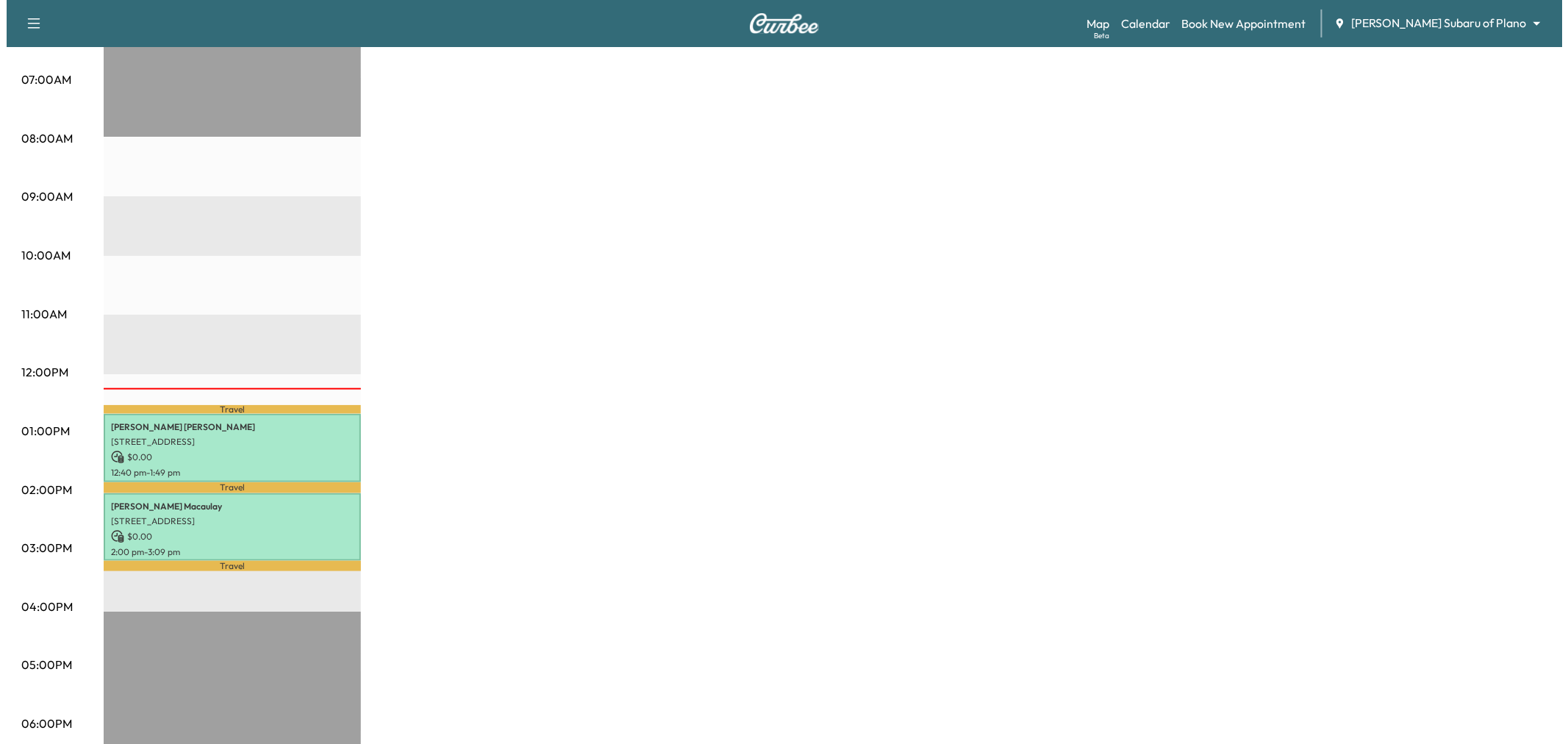
scroll to position [408, 0]
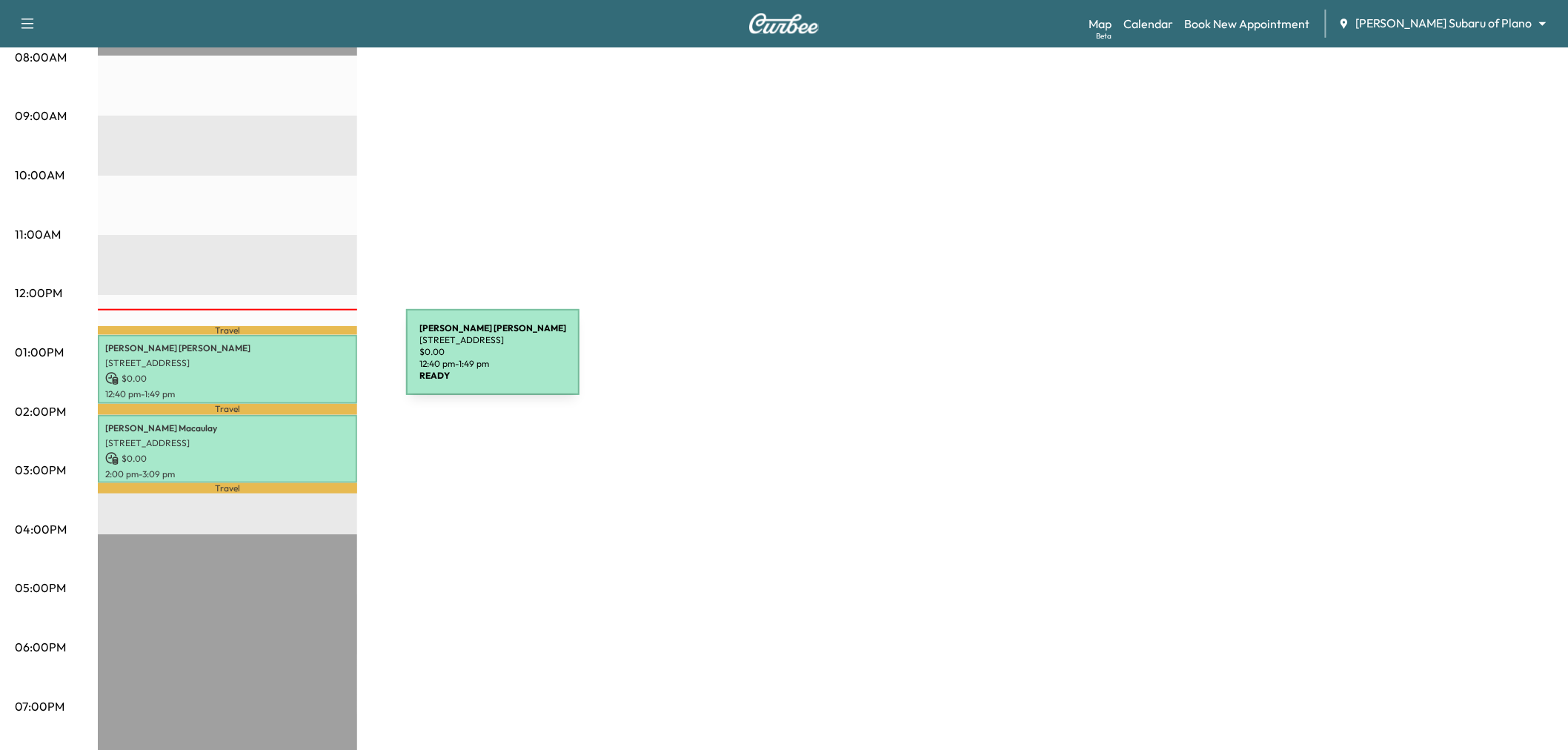
click at [272, 372] on p "$ 0.00" at bounding box center [227, 379] width 244 height 13
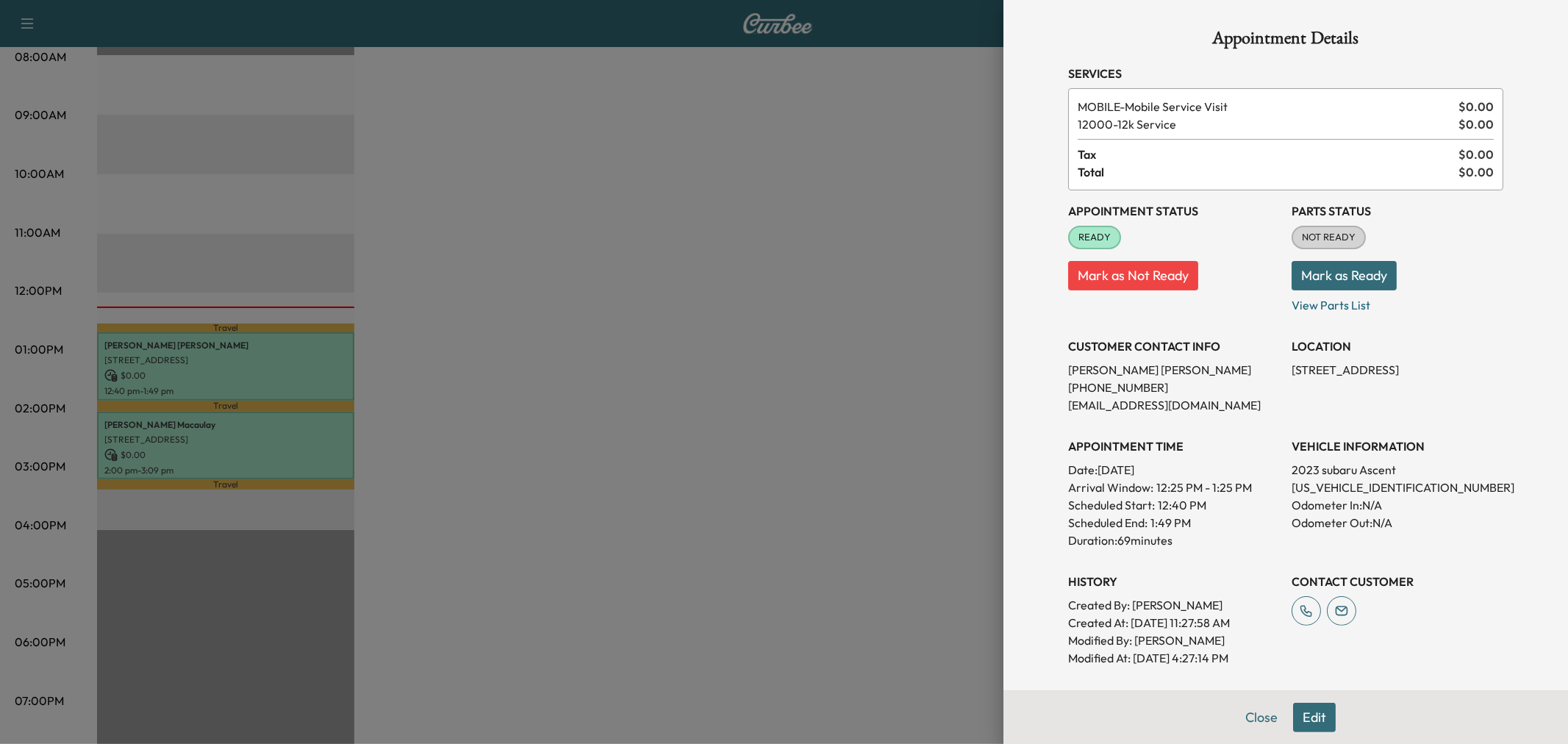
click at [644, 346] on div at bounding box center [784, 372] width 1568 height 744
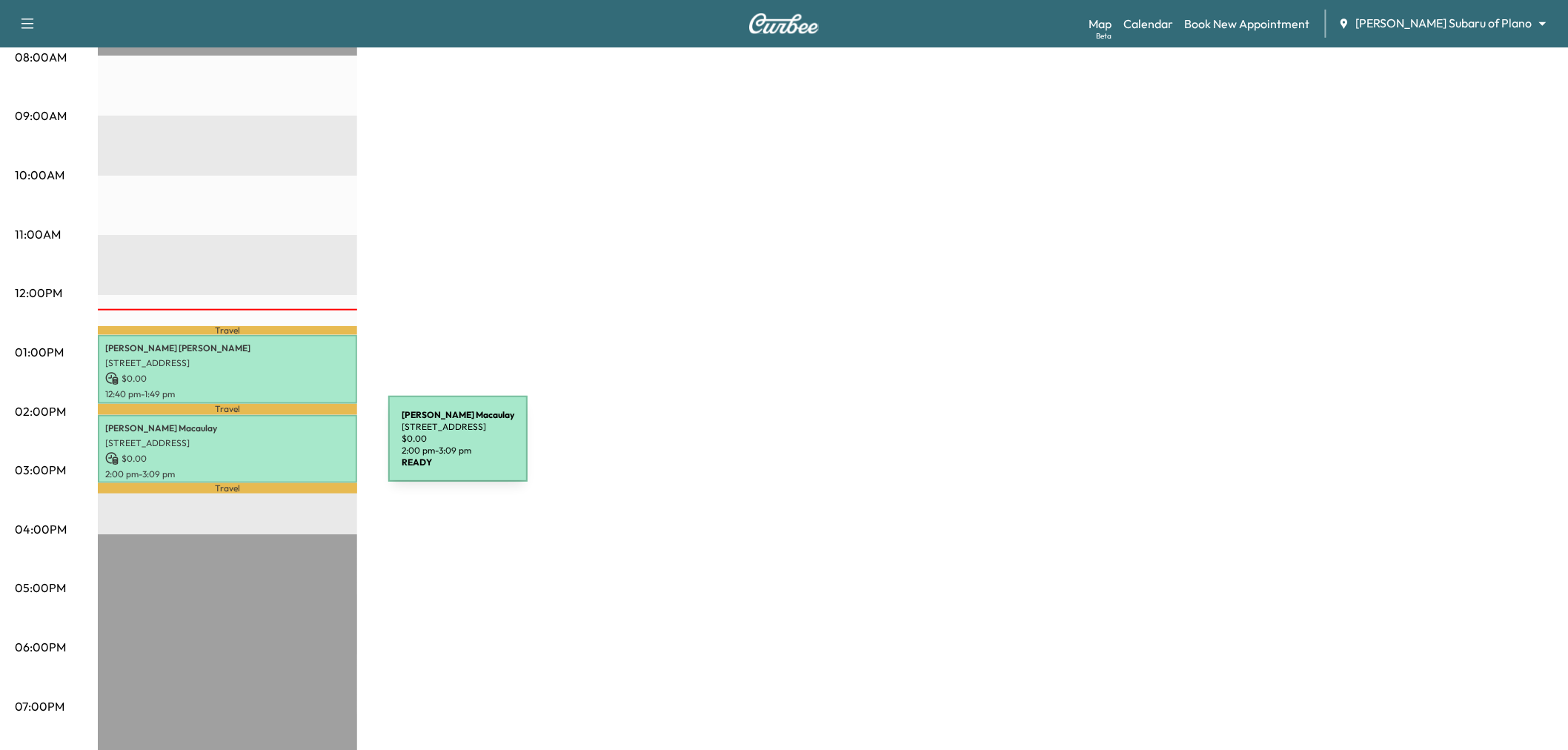
click at [277, 452] on p "$ 0.00" at bounding box center [227, 458] width 244 height 13
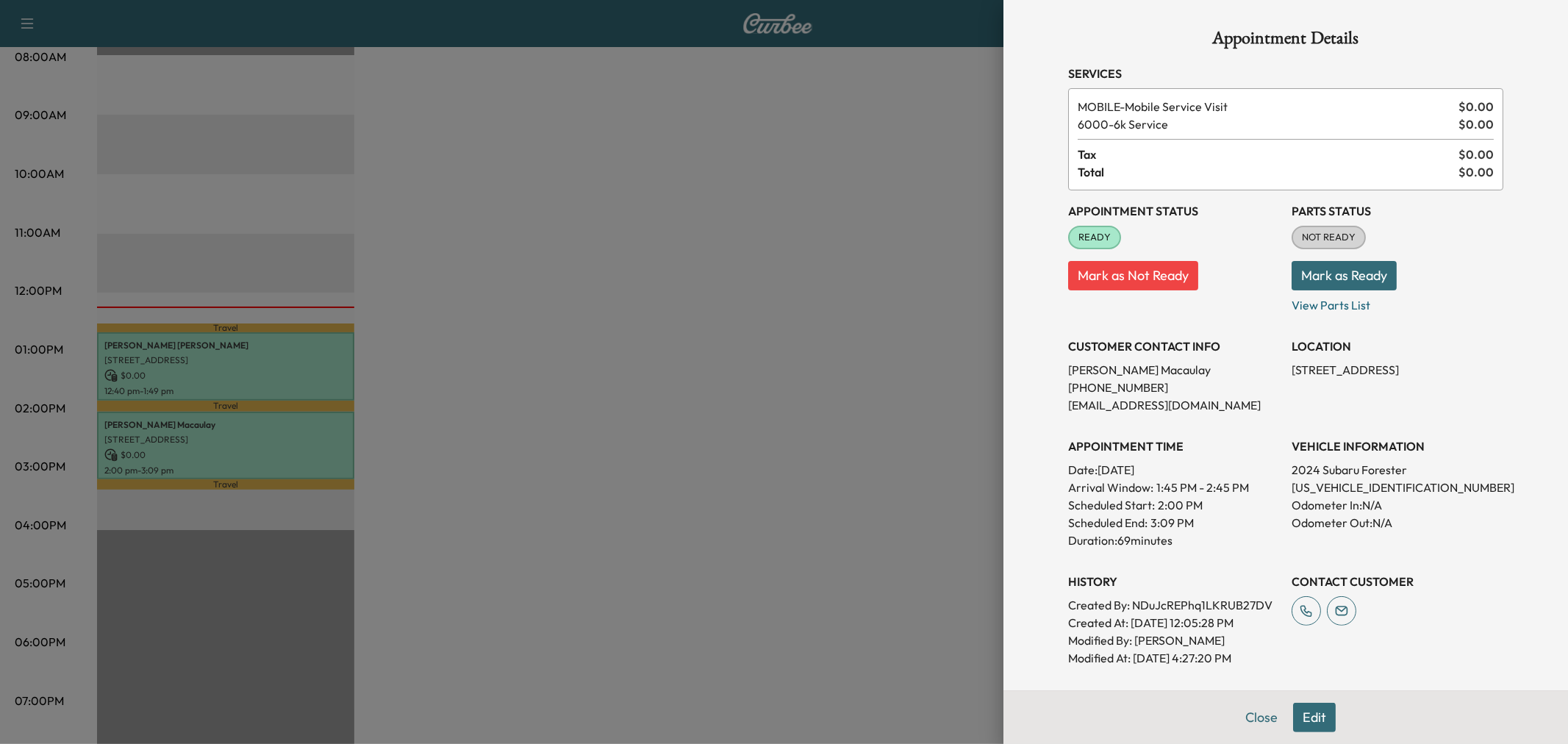
click at [658, 425] on div at bounding box center [784, 372] width 1568 height 744
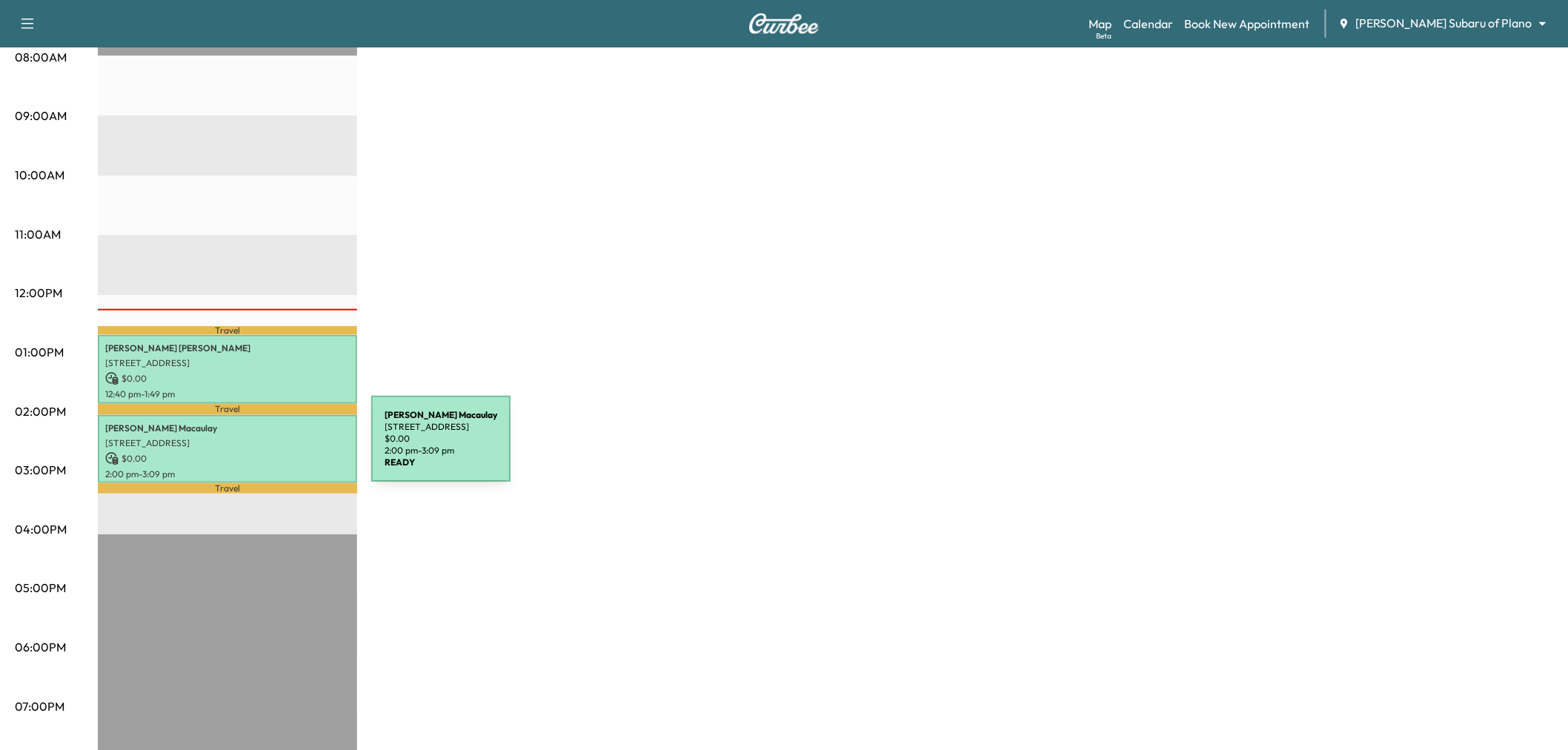
click at [260, 452] on p "$ 0.00" at bounding box center [227, 458] width 244 height 13
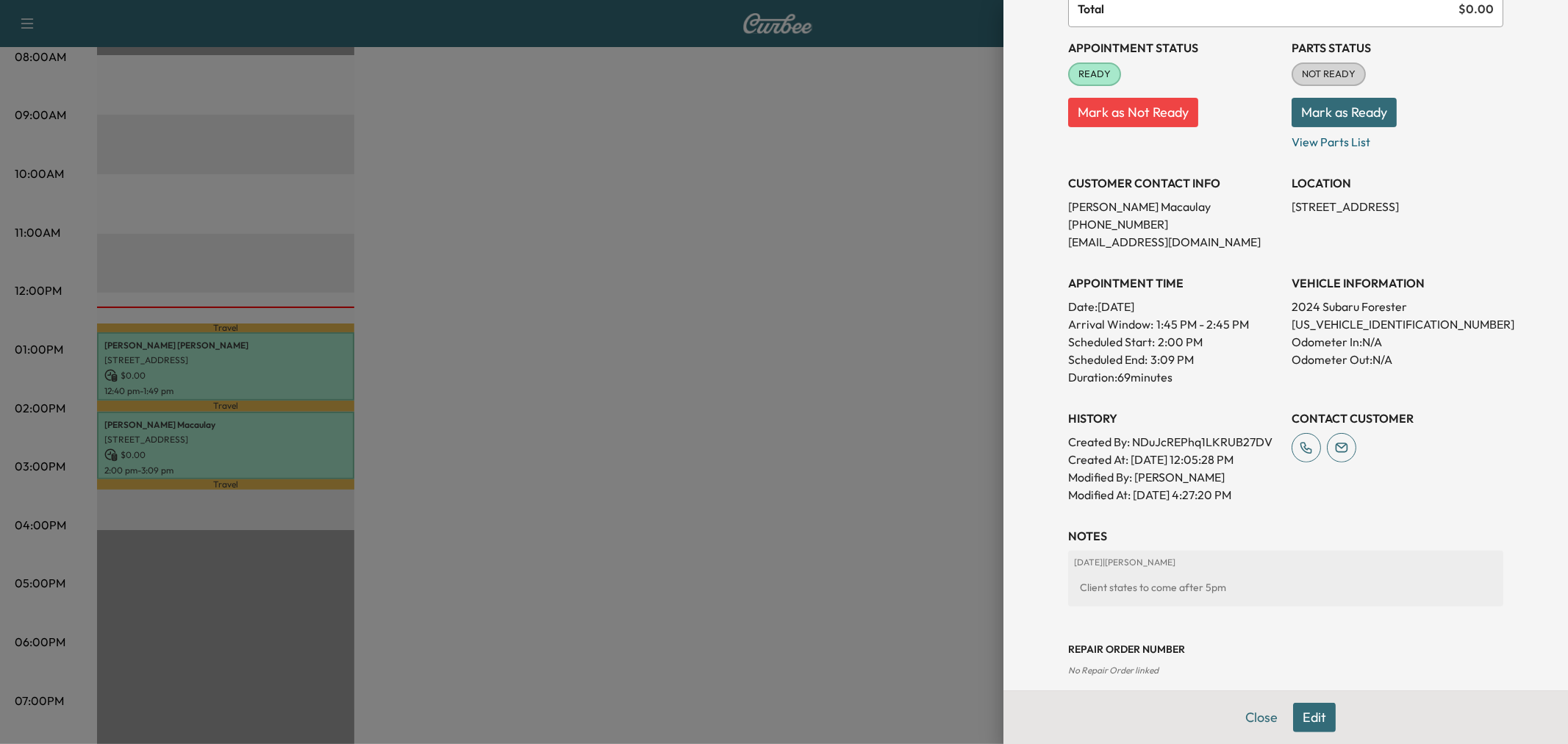
scroll to position [245, 0]
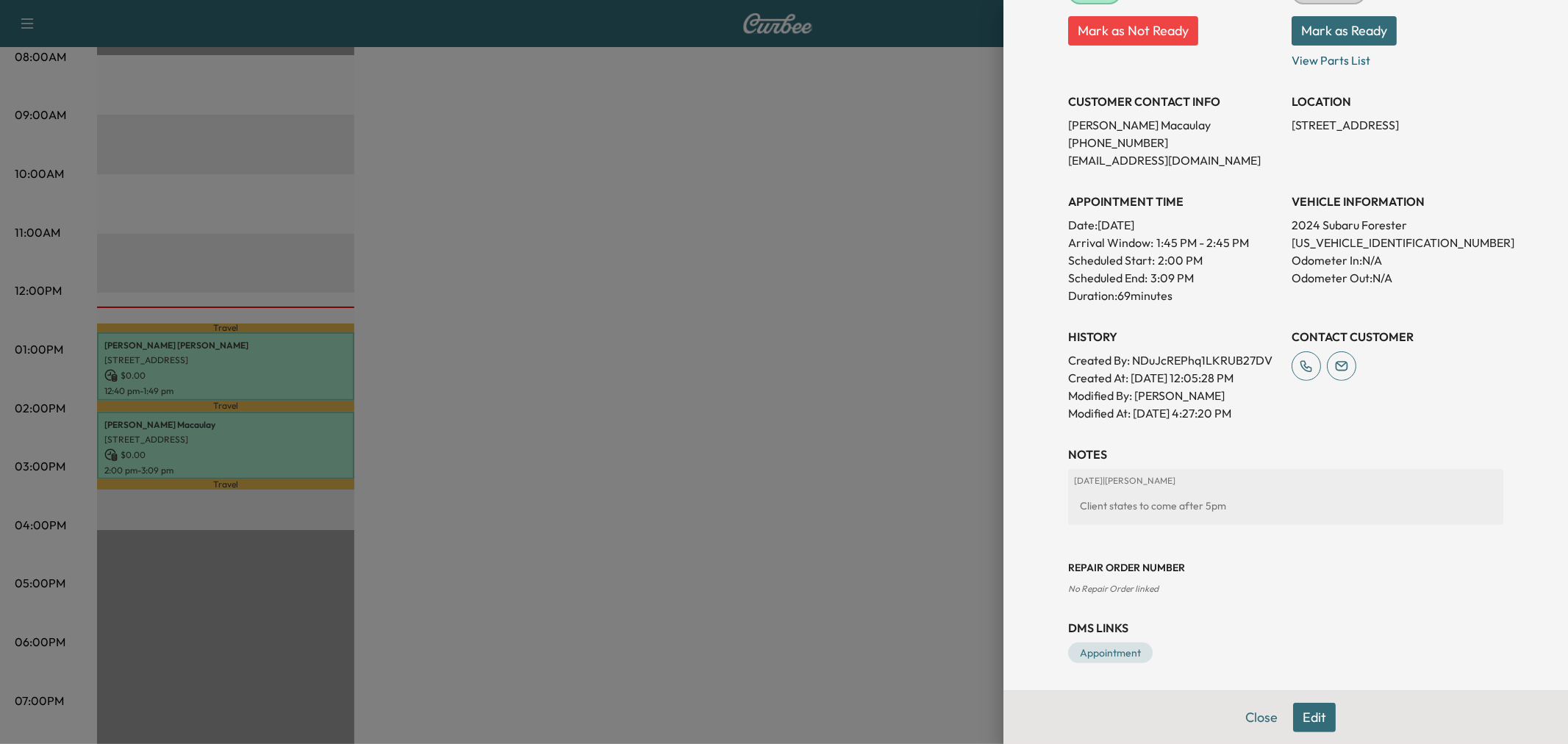
click at [873, 489] on div at bounding box center [784, 372] width 1568 height 744
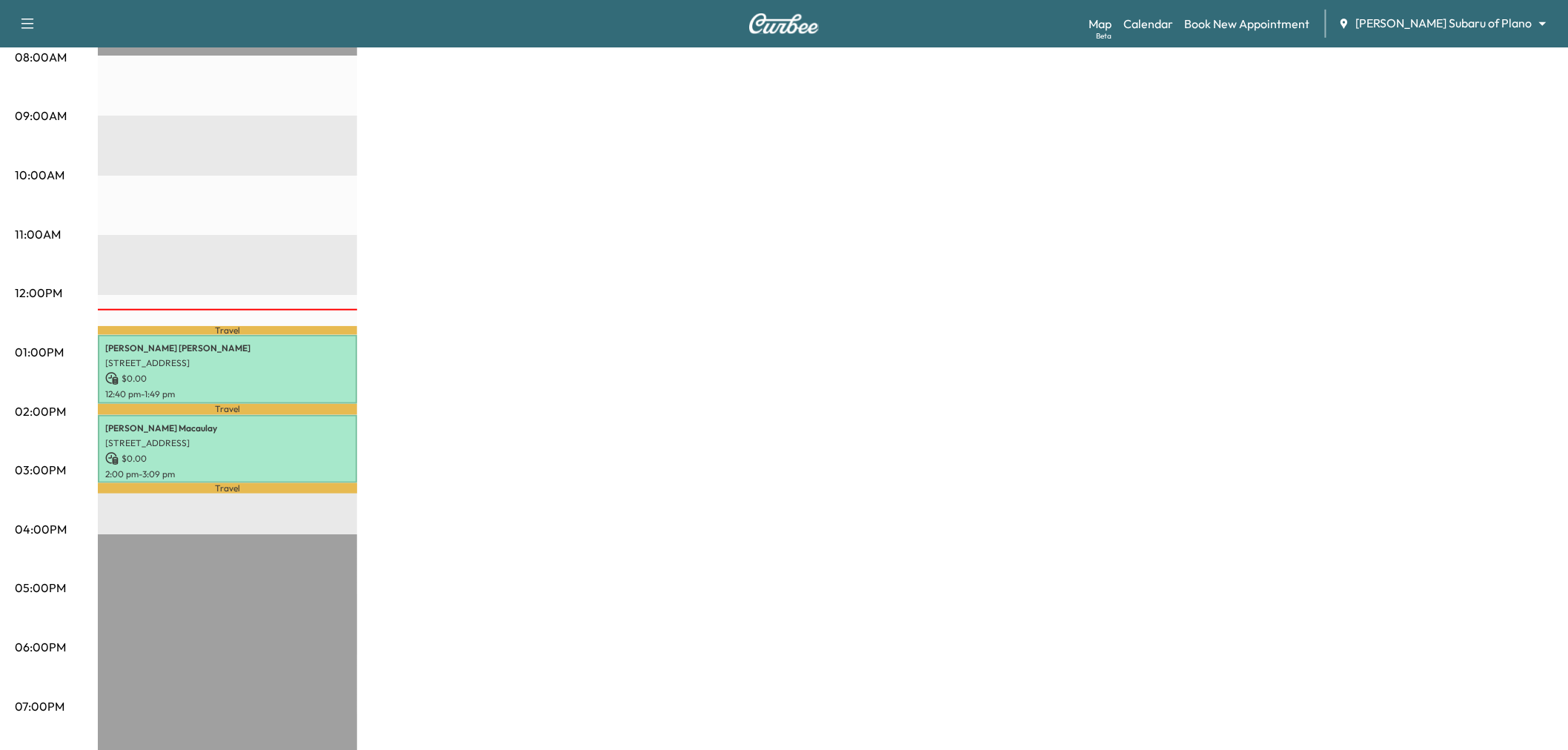
click at [139, 468] on p "2:00 pm - 3:09 pm" at bounding box center [227, 474] width 244 height 12
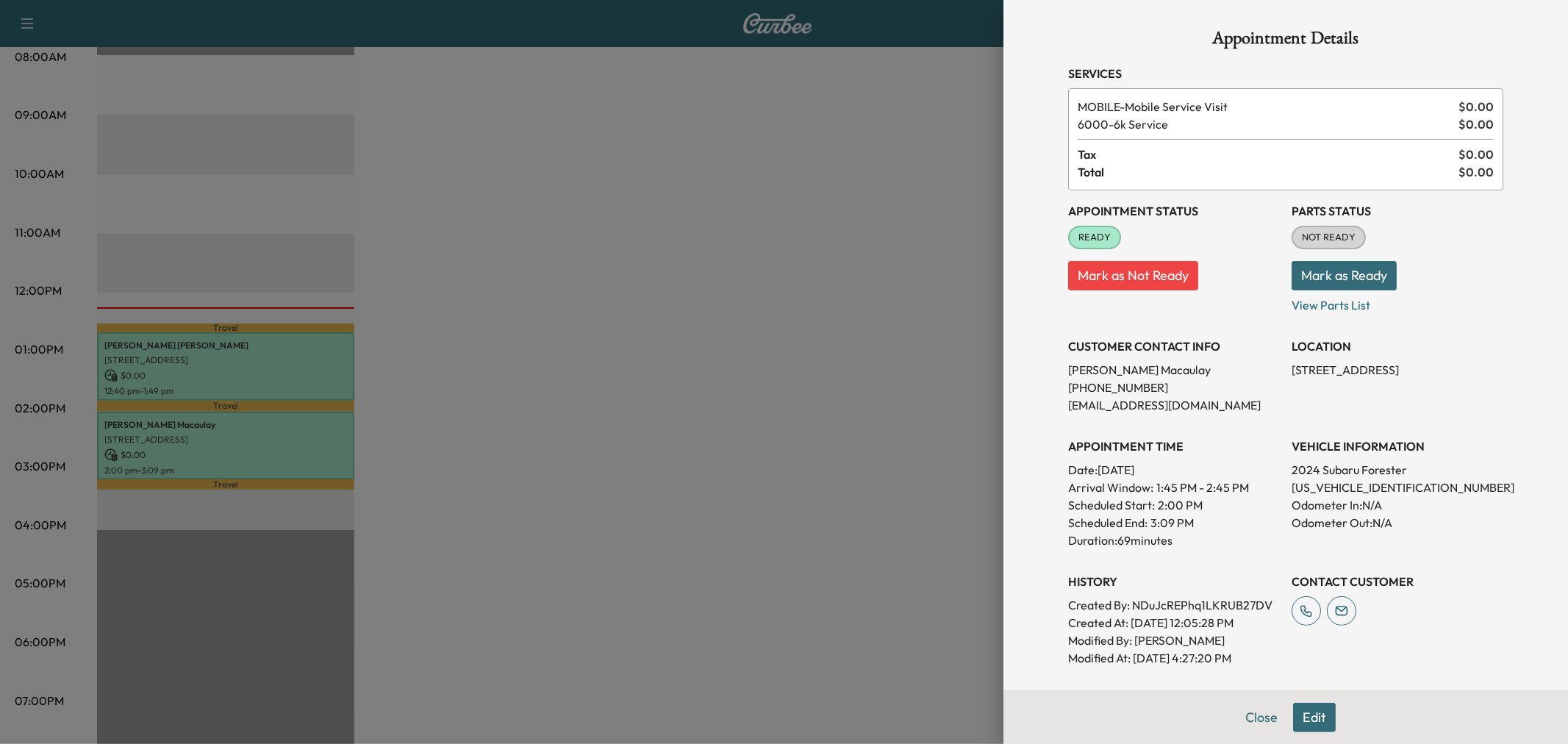
scroll to position [246, 0]
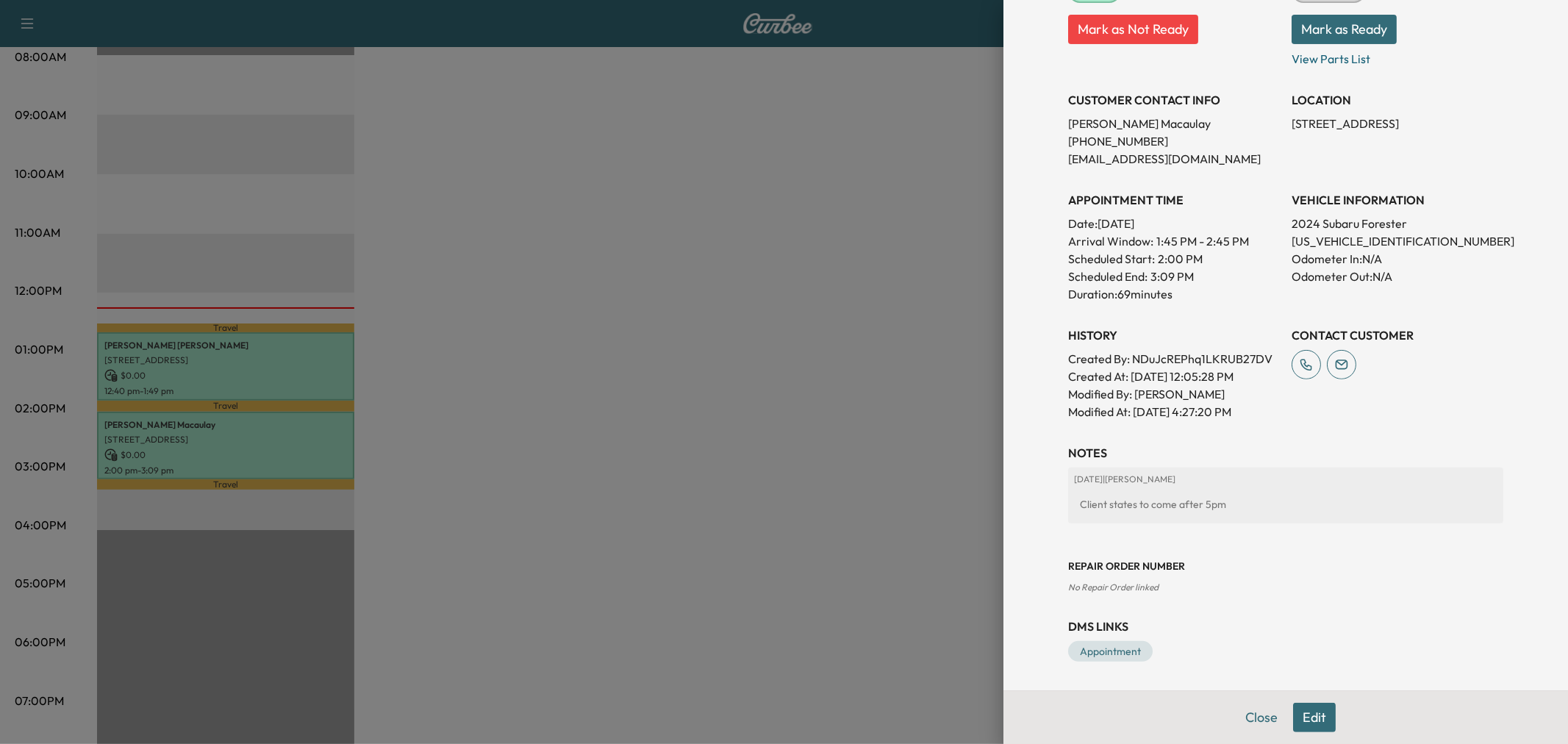
click at [805, 515] on div at bounding box center [784, 372] width 1568 height 744
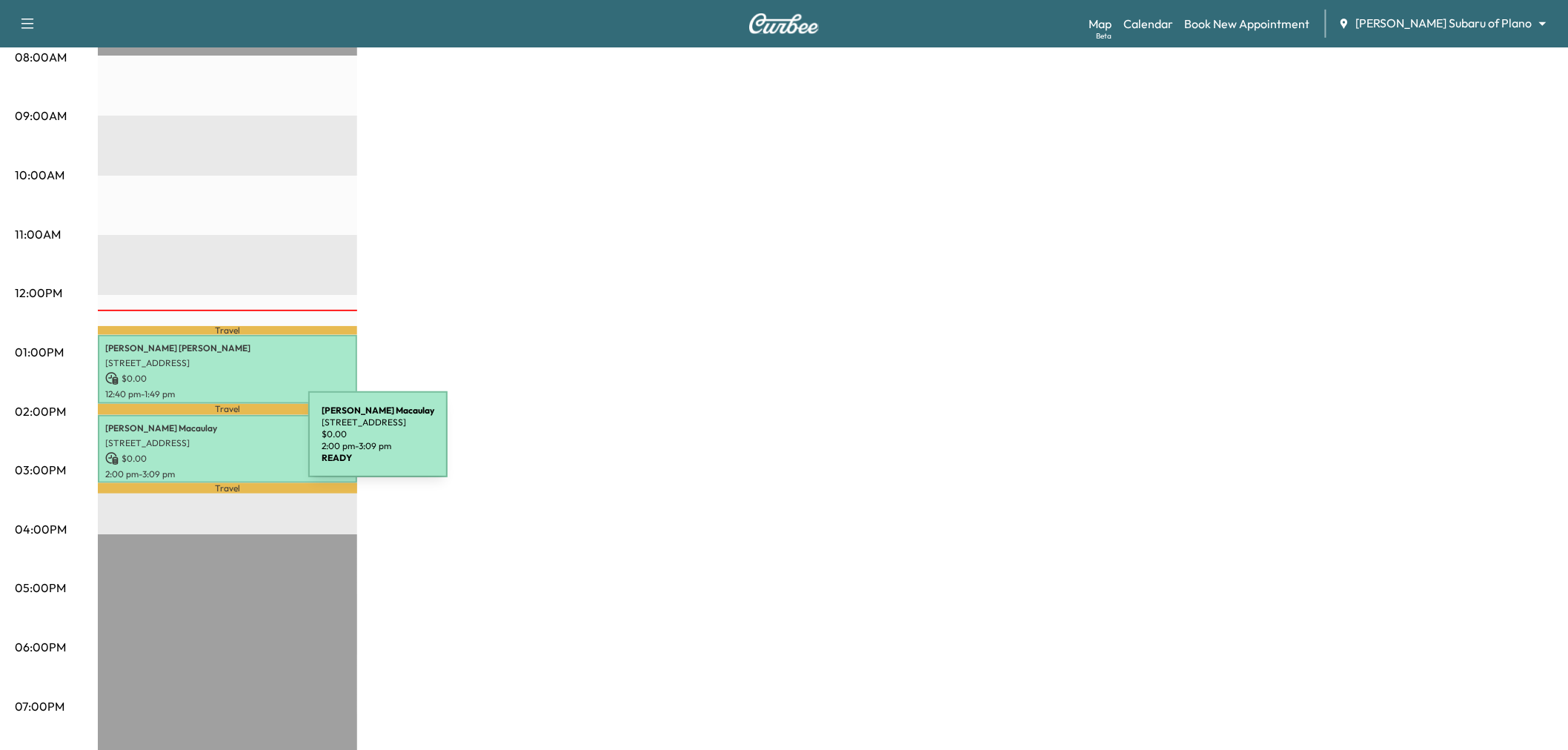
click at [197, 443] on div "Sandra Macaulay 4117 Brooktree Ln, Dallas, TX 75287, United States of America $…" at bounding box center [227, 449] width 259 height 69
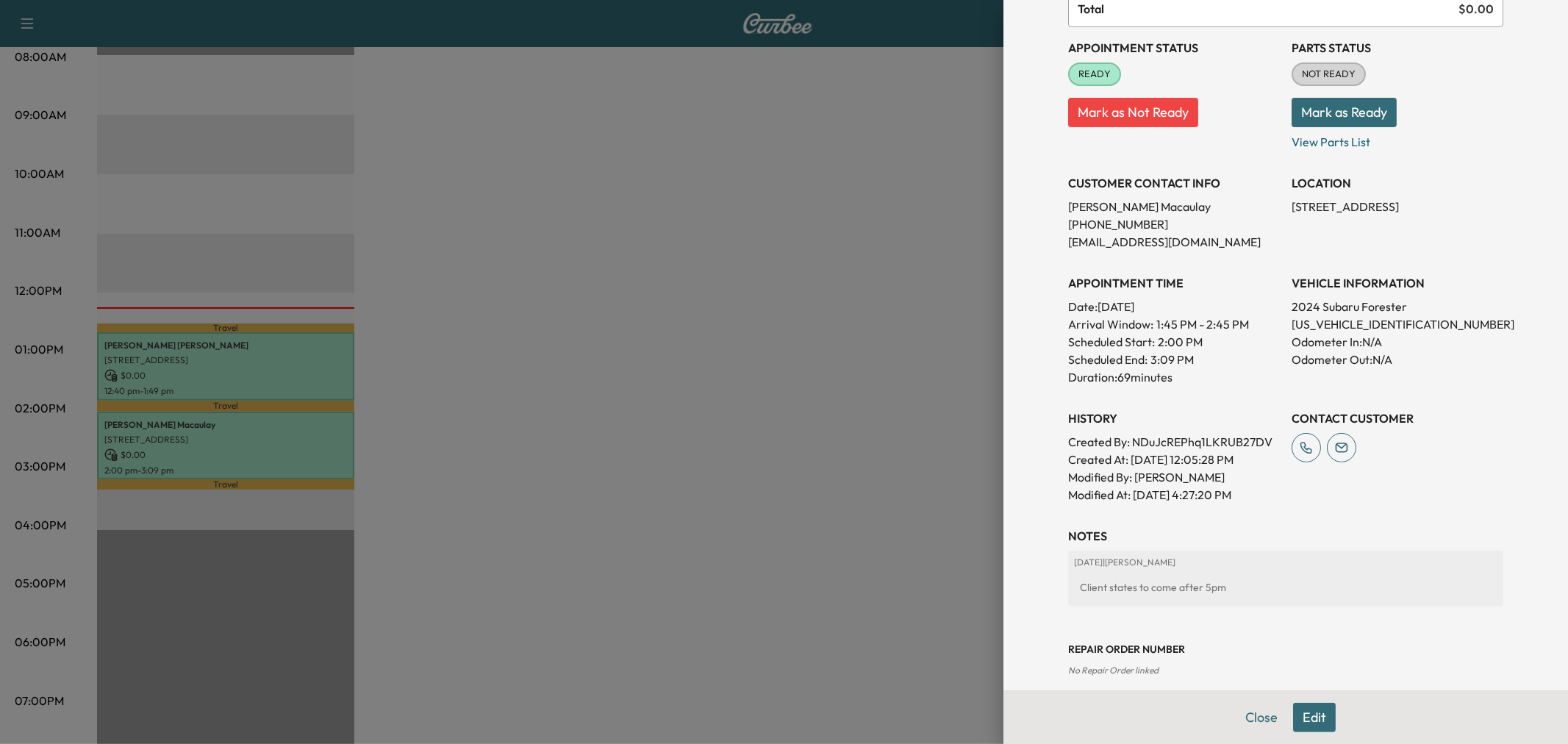
scroll to position [245, 0]
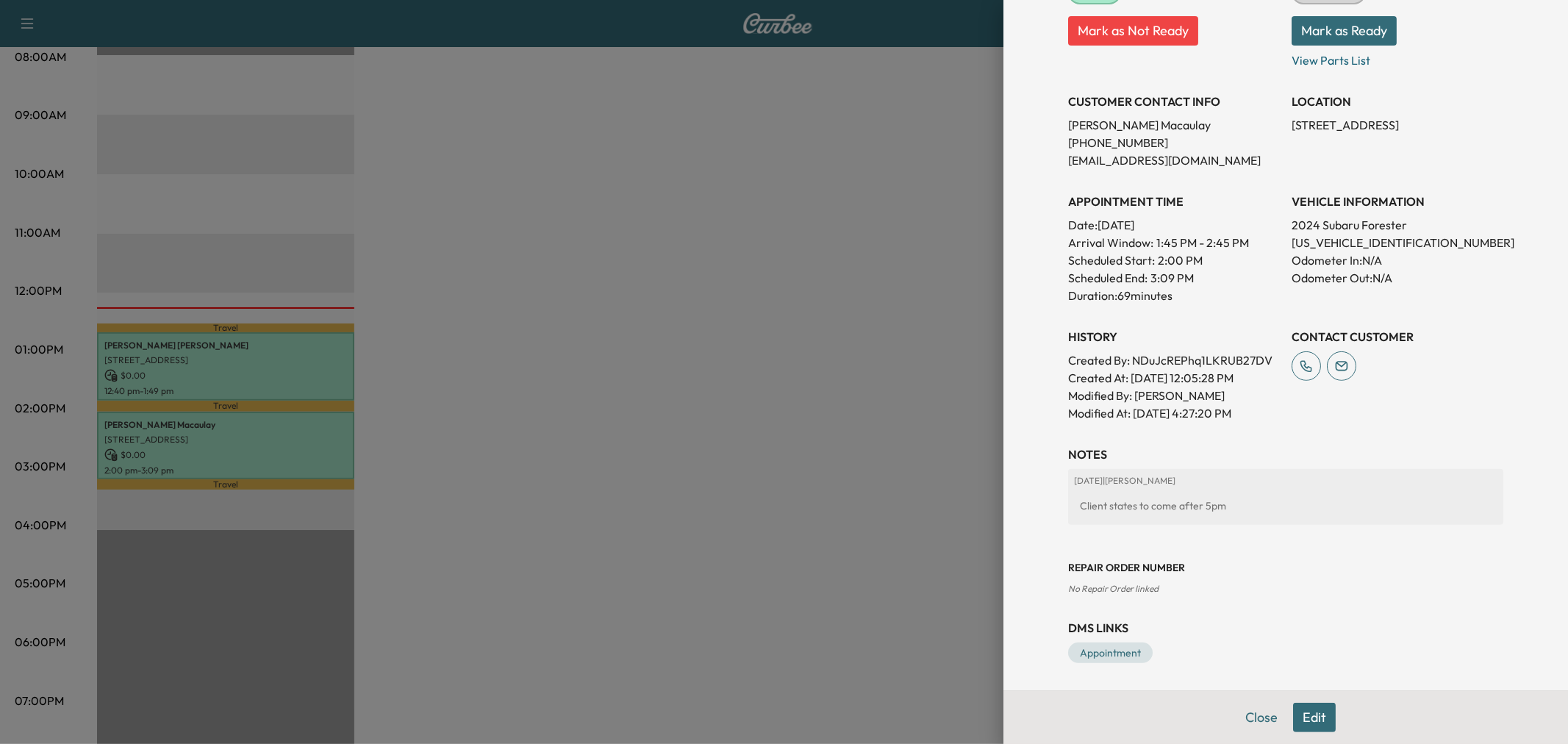
drag, startPoint x: 1115, startPoint y: 479, endPoint x: 1191, endPoint y: 479, distance: 76.0
click at [1191, 479] on p "2025-08-29 | Serina Martinez" at bounding box center [1285, 481] width 423 height 12
click at [1237, 481] on p "2025-08-29 | Serina Martinez" at bounding box center [1285, 481] width 423 height 12
drag, startPoint x: 1114, startPoint y: 478, endPoint x: 1181, endPoint y: 481, distance: 67.1
click at [1181, 481] on p "2025-08-29 | Serina Martinez" at bounding box center [1285, 481] width 423 height 12
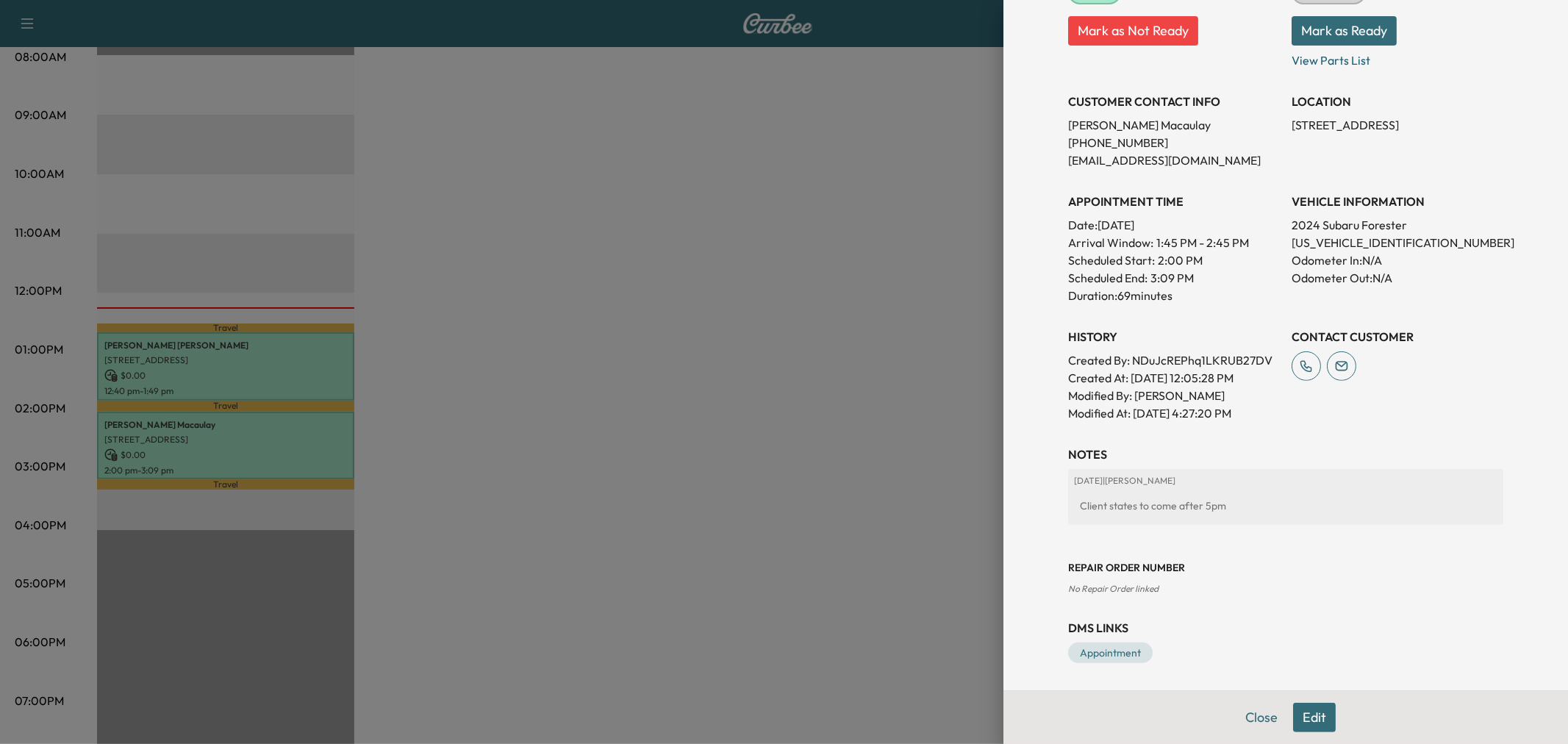
click at [1243, 482] on p "2025-08-29 | Serina Martinez" at bounding box center [1285, 481] width 423 height 12
click at [754, 482] on div at bounding box center [784, 372] width 1568 height 744
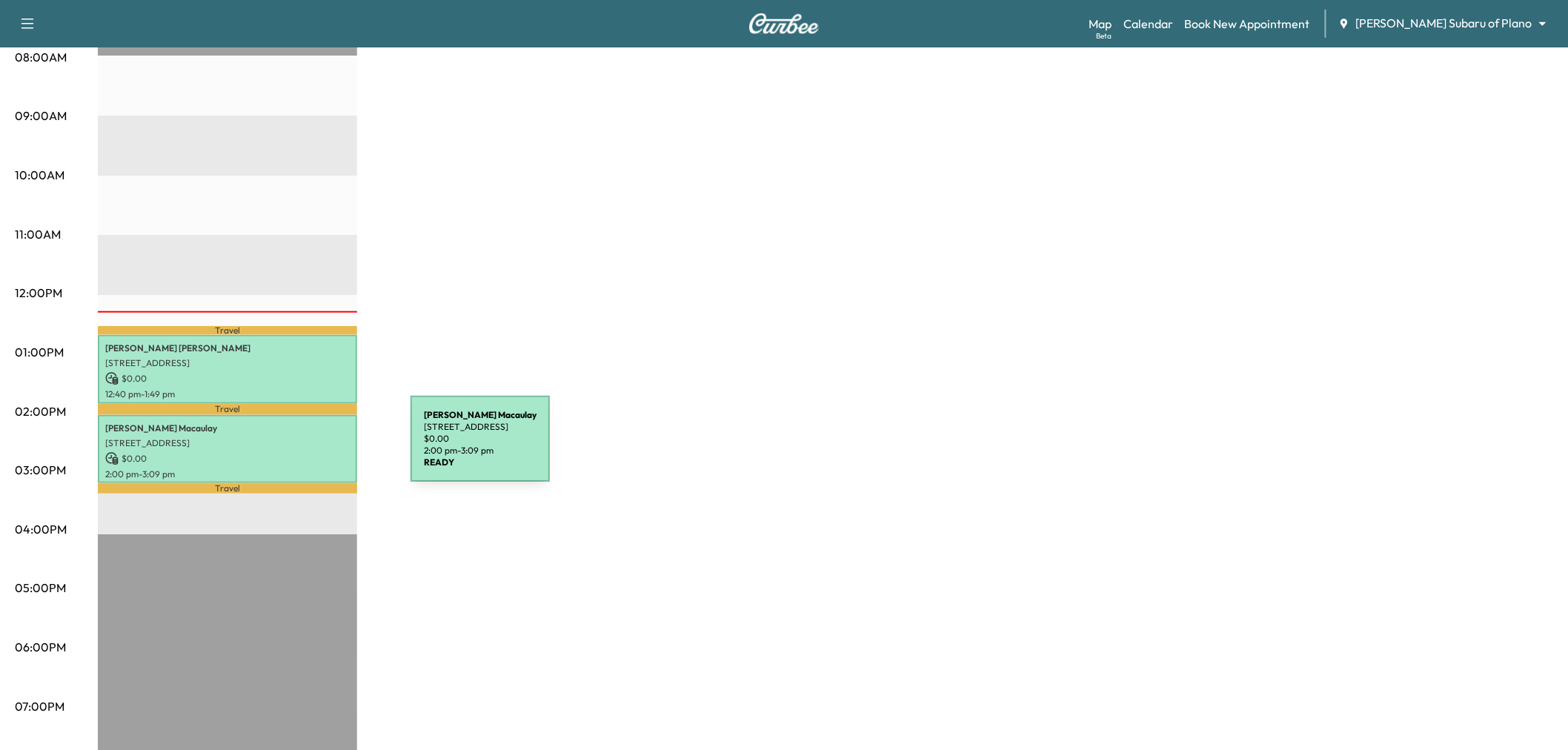
click at [299, 452] on p "$ 0.00" at bounding box center [227, 458] width 244 height 13
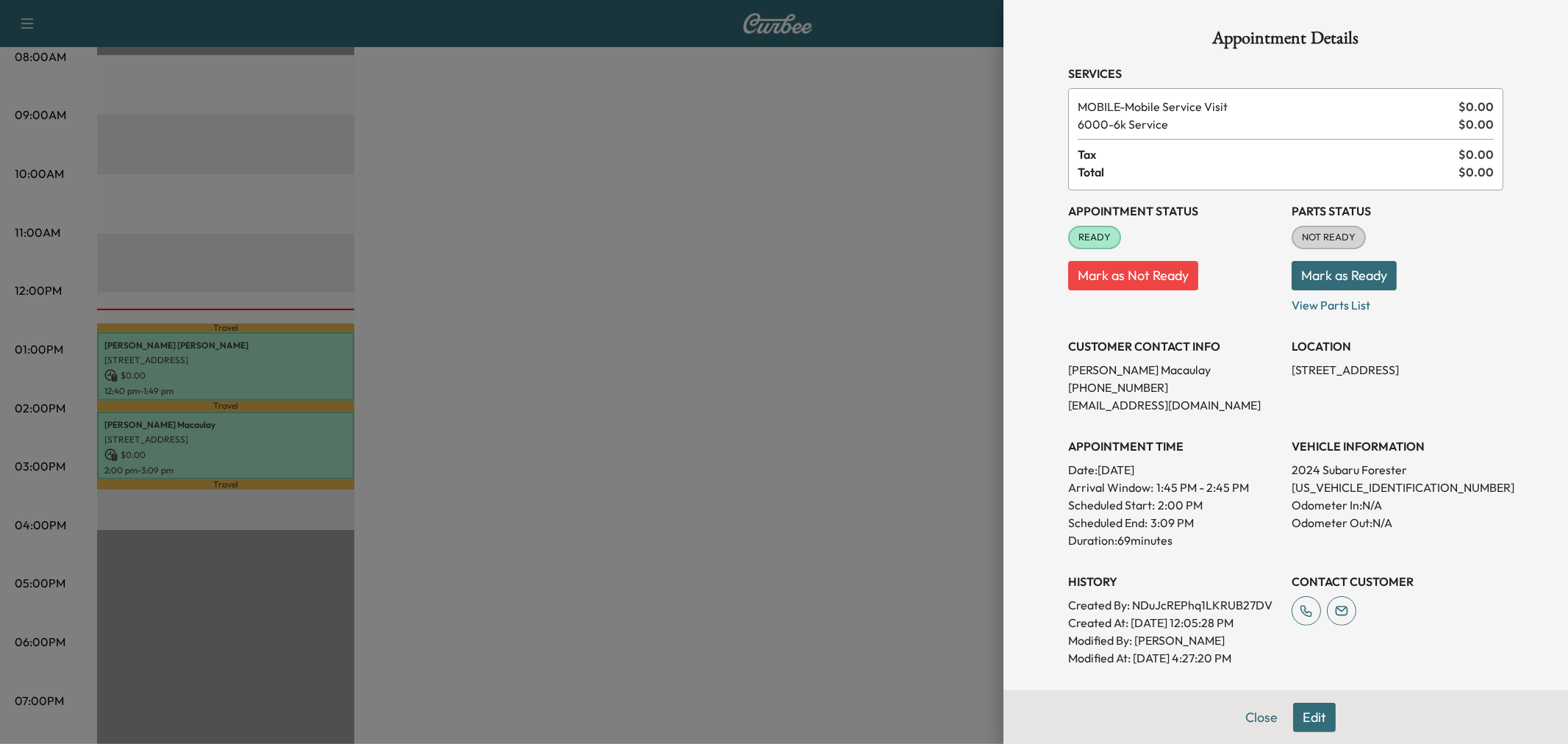
click at [516, 166] on div at bounding box center [784, 372] width 1568 height 744
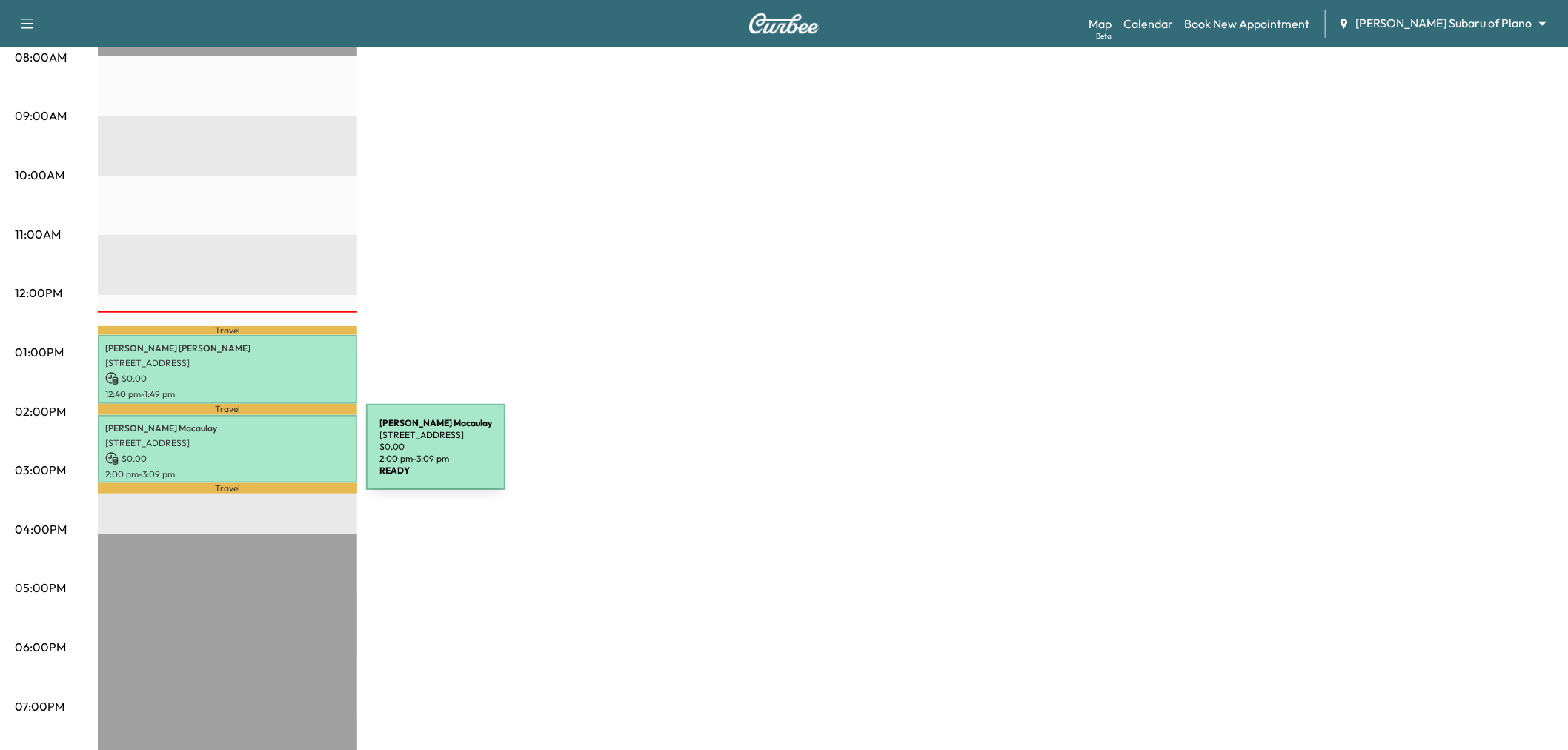
click at [255, 456] on p "$ 0.00" at bounding box center [227, 458] width 244 height 13
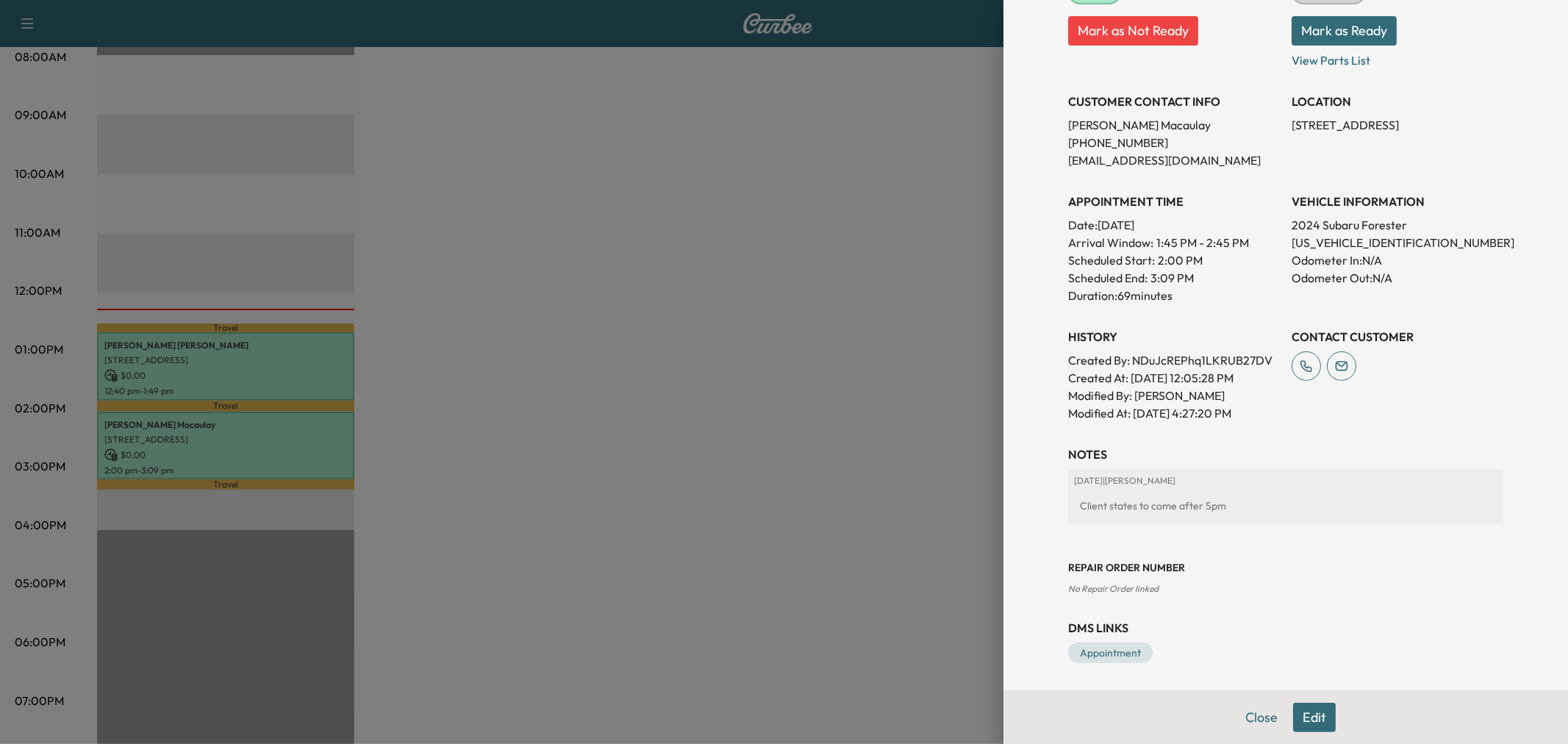
click at [691, 482] on div at bounding box center [784, 372] width 1568 height 744
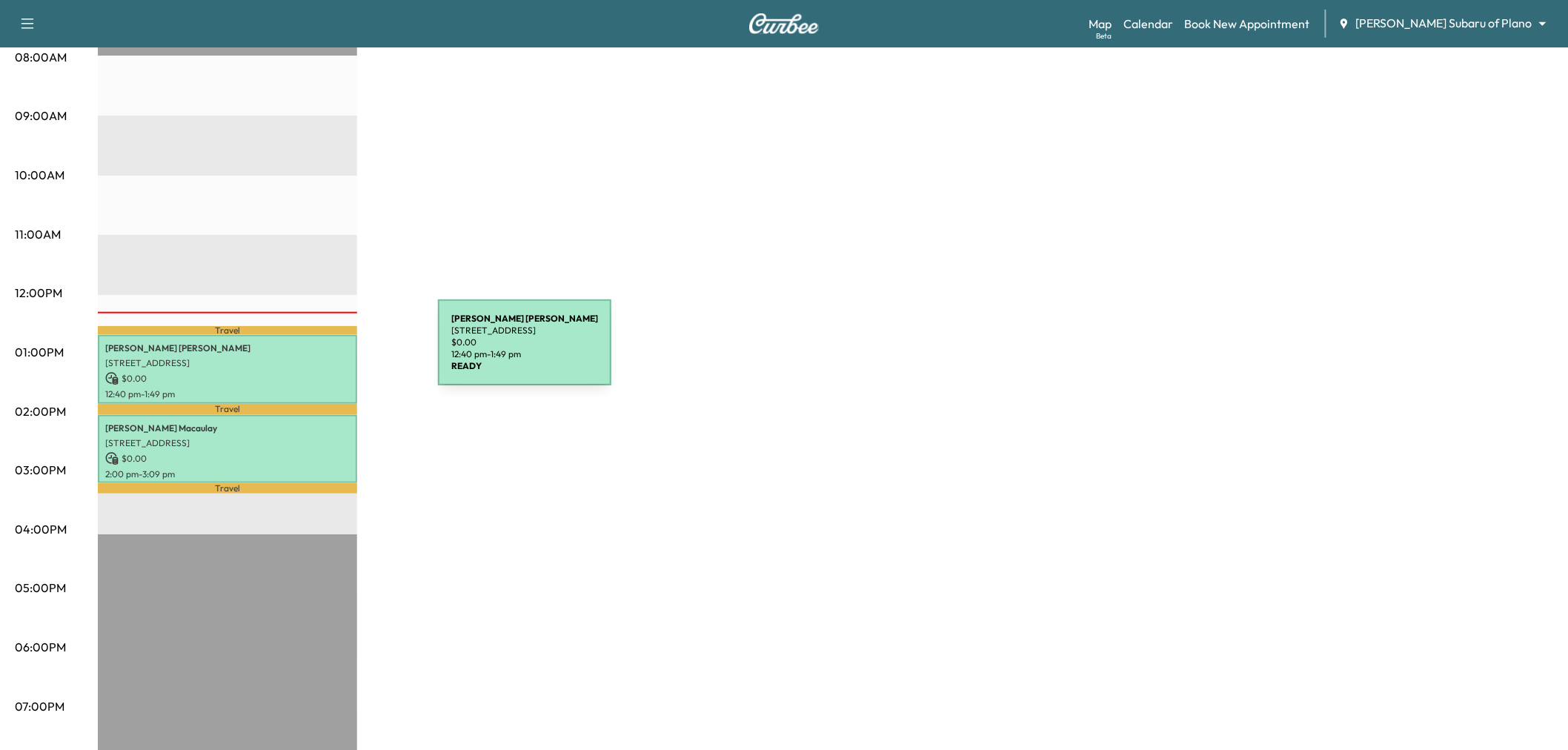
click at [327, 348] on div "SREEKAR TUMMALA 6201 CORSICA WAY, Plano, TX 75024, US $ 0.00 12:40 pm - 1:49 pm" at bounding box center [227, 369] width 259 height 69
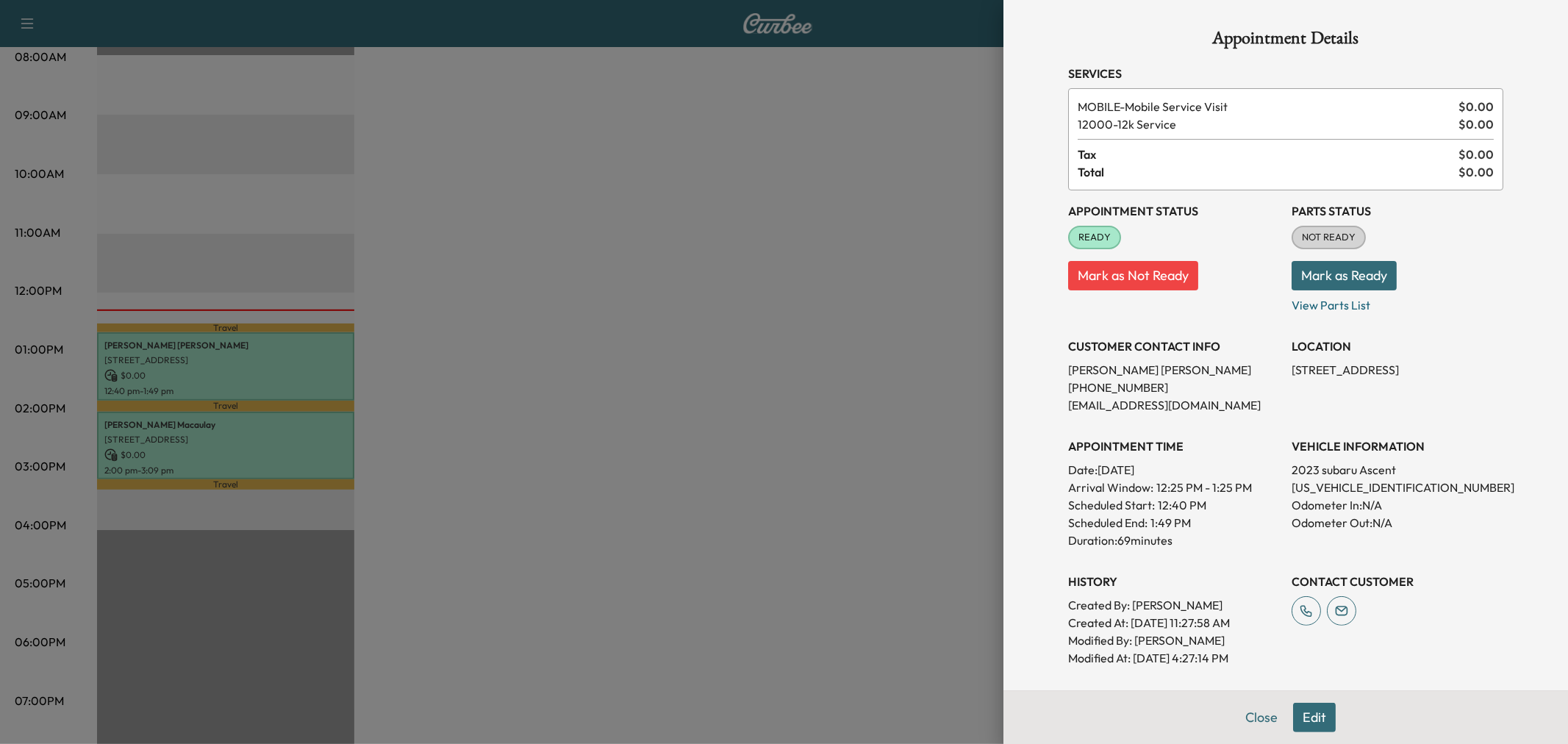
scroll to position [246, 0]
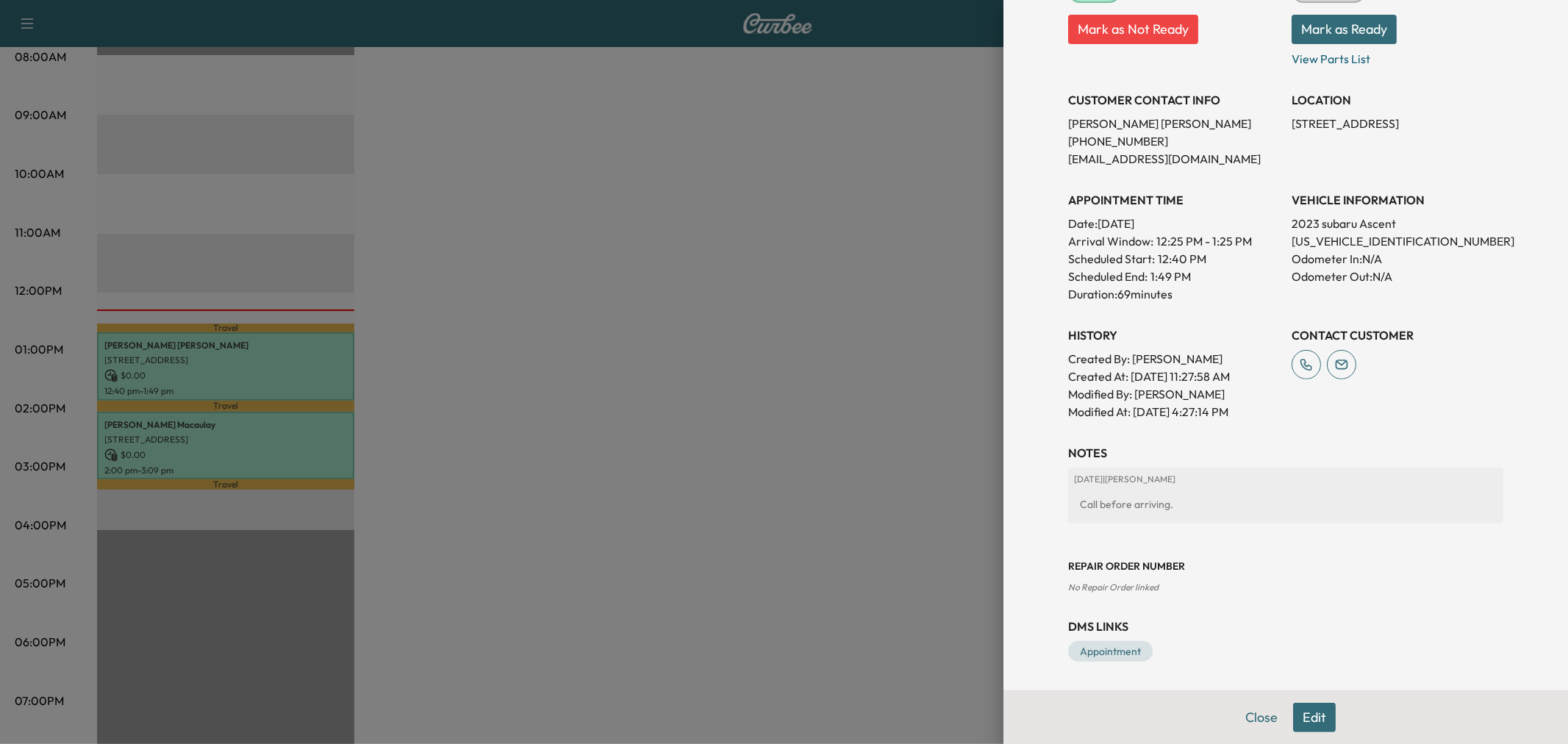
click at [807, 524] on div at bounding box center [784, 372] width 1568 height 744
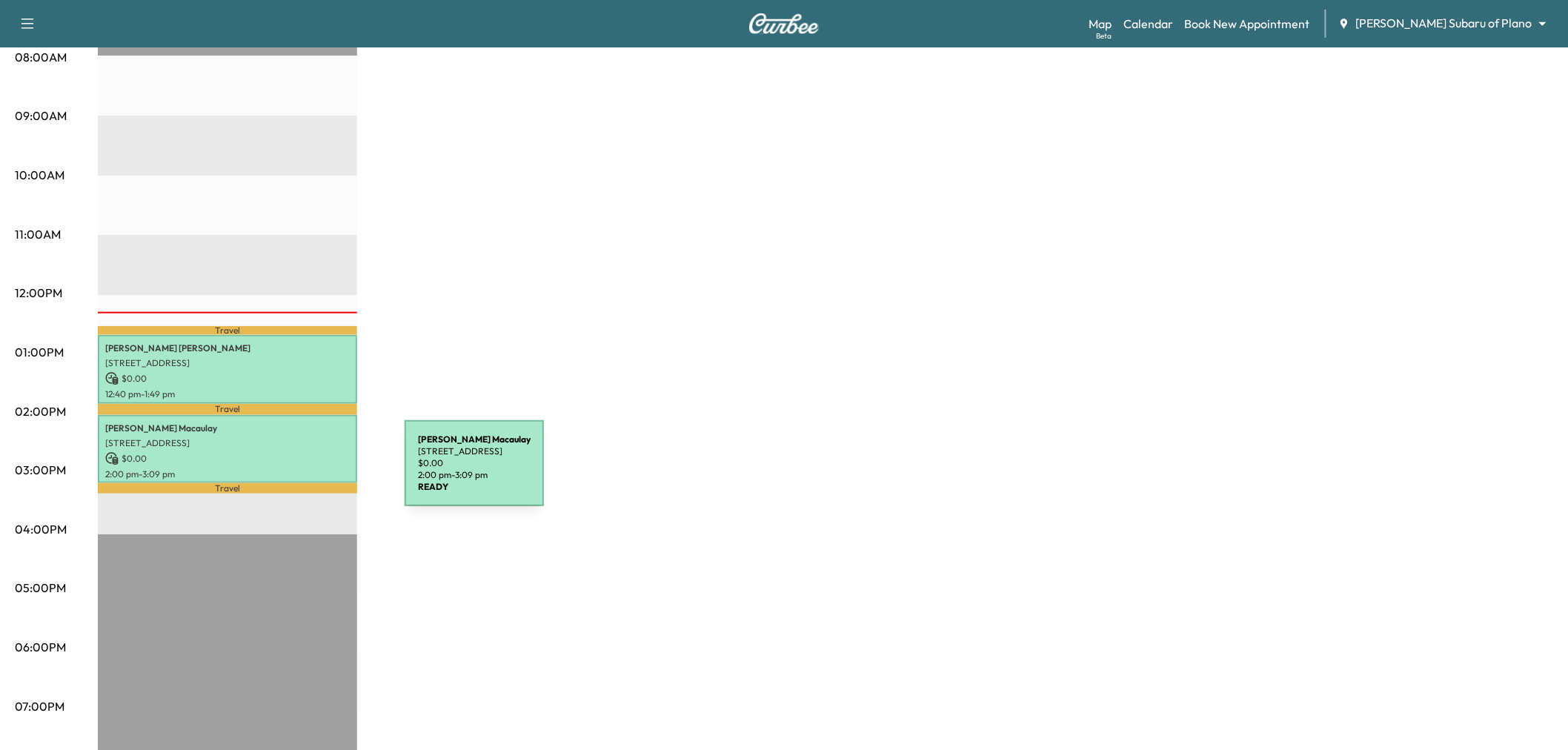
click at [283, 452] on p "$ 0.00" at bounding box center [227, 458] width 244 height 13
